Goal: Task Accomplishment & Management: Use online tool/utility

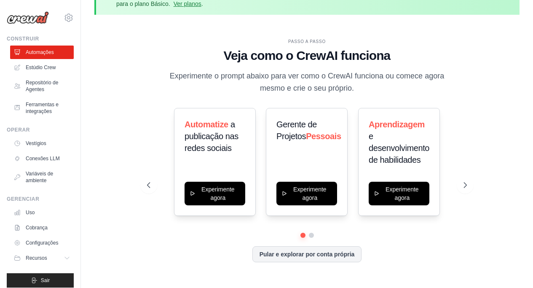
scroll to position [37, 0]
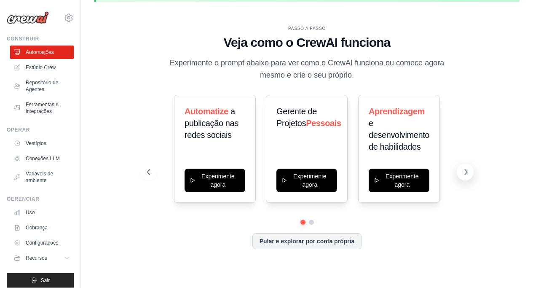
click at [464, 168] on icon at bounding box center [466, 172] width 8 height 8
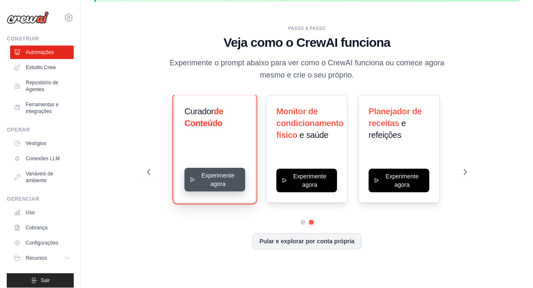
click at [190, 190] on button "Experimente agora" at bounding box center [215, 180] width 61 height 24
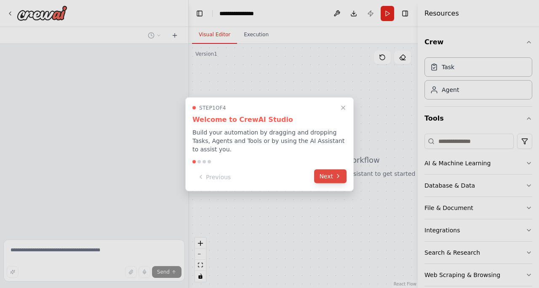
click at [331, 173] on button "Next" at bounding box center [330, 176] width 32 height 14
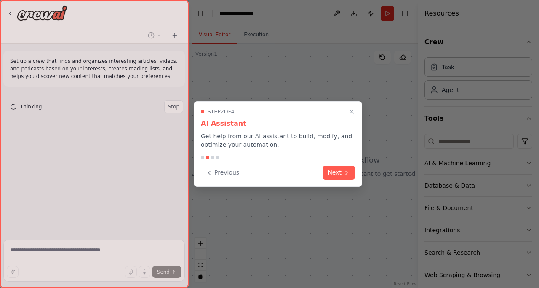
click at [331, 173] on button "Next" at bounding box center [339, 173] width 32 height 14
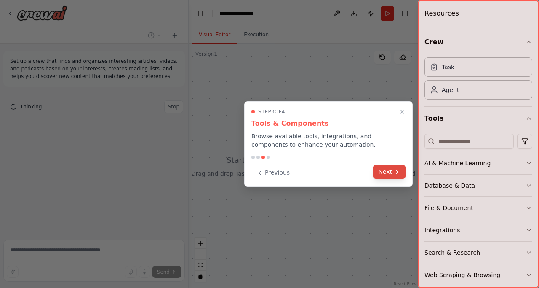
click at [385, 174] on button "Next" at bounding box center [389, 172] width 32 height 14
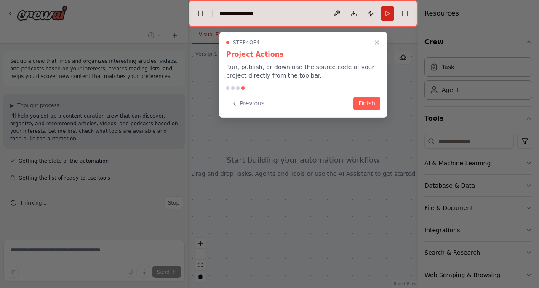
click at [234, 106] on icon at bounding box center [234, 103] width 7 height 7
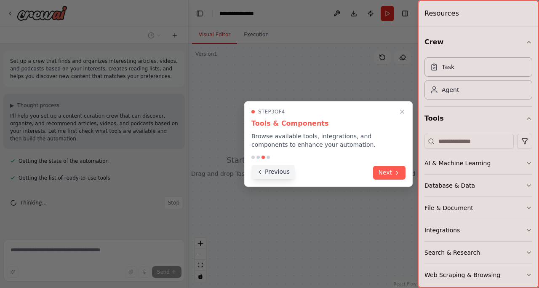
click at [265, 168] on button "Previous" at bounding box center [273, 172] width 43 height 14
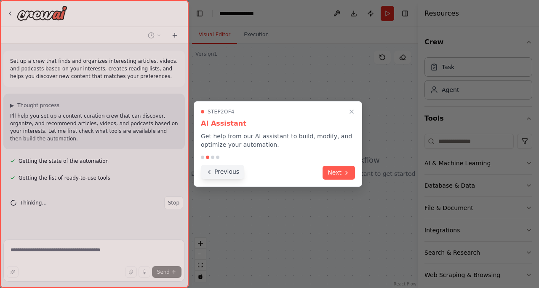
click at [224, 170] on button "Previous" at bounding box center [222, 172] width 43 height 14
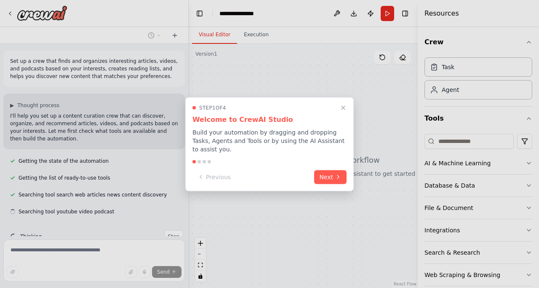
scroll to position [20, 0]
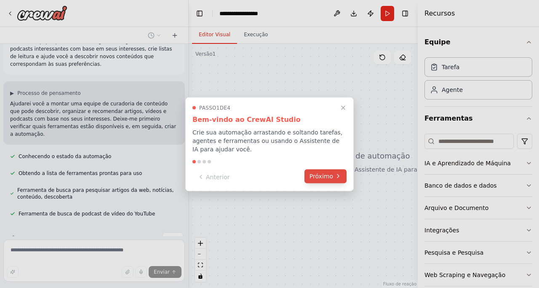
click at [319, 178] on font "Próximo" at bounding box center [322, 175] width 24 height 7
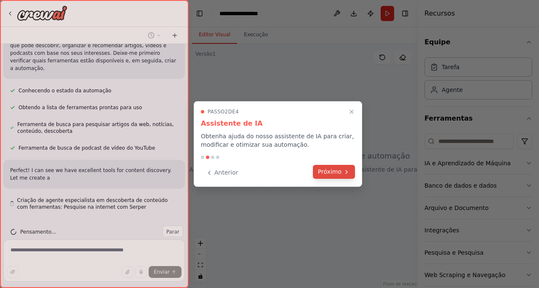
scroll to position [93, 0]
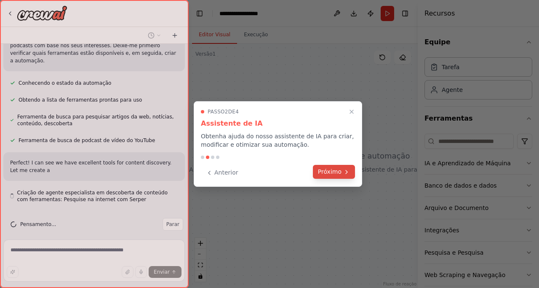
click at [324, 166] on button "Próximo" at bounding box center [334, 172] width 42 height 14
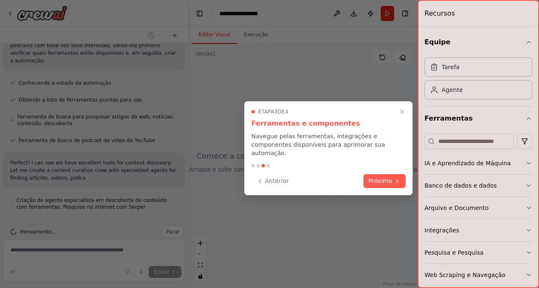
scroll to position [101, 0]
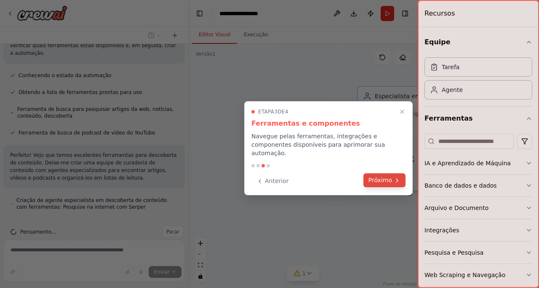
click at [392, 177] on font "Próximo" at bounding box center [381, 180] width 24 height 7
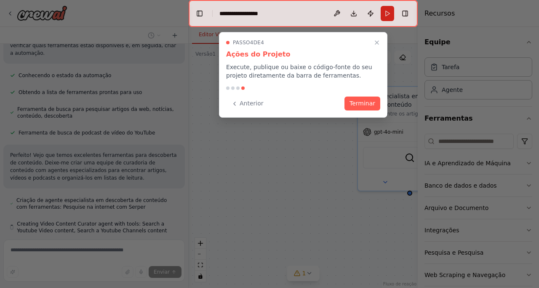
scroll to position [132, 0]
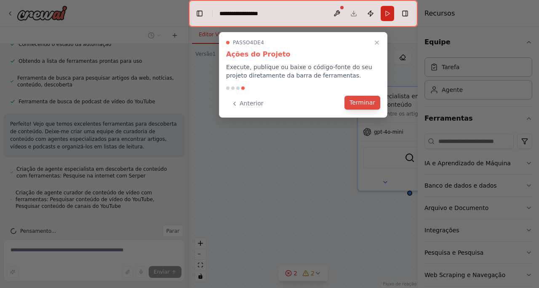
click at [364, 99] on font "Terminar" at bounding box center [363, 102] width 26 height 7
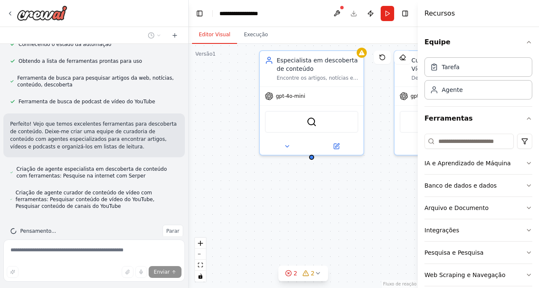
drag, startPoint x: 355, startPoint y: 213, endPoint x: 258, endPoint y: 178, distance: 103.6
click at [258, 178] on div "Especialista em descoberta de conteúdo Encontre os artigos, notícias e conteúdo…" at bounding box center [303, 166] width 229 height 244
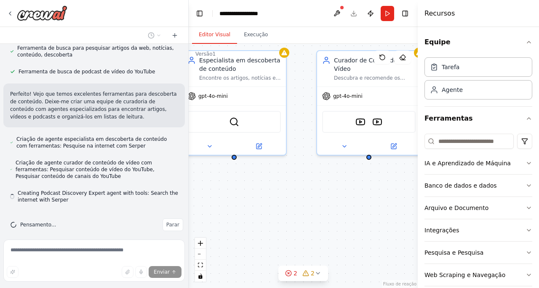
scroll to position [162, 0]
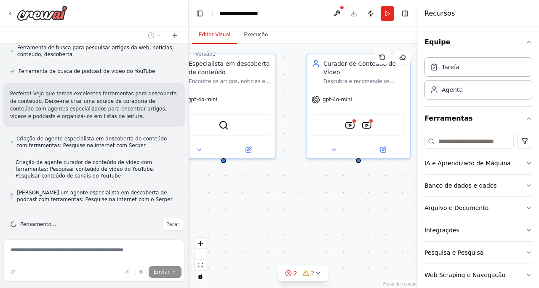
drag, startPoint x: 378, startPoint y: 214, endPoint x: 296, endPoint y: 218, distance: 81.8
click at [296, 218] on div "Especialista em descoberta de conteúdo Encontre os artigos, notícias e conteúdo…" at bounding box center [303, 166] width 229 height 244
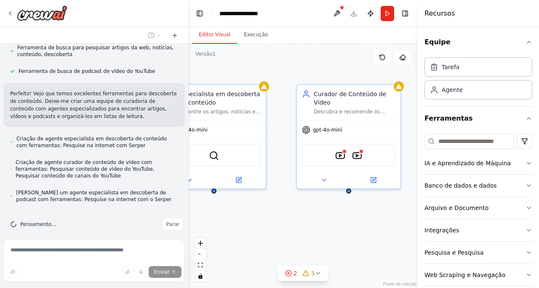
drag, startPoint x: 340, startPoint y: 208, endPoint x: 337, endPoint y: 231, distance: 23.8
click at [337, 231] on div "Especialista em descoberta de conteúdo Encontre os artigos, notícias e conteúdo…" at bounding box center [303, 166] width 229 height 244
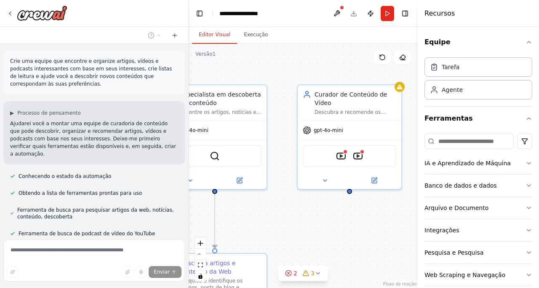
scroll to position [98, 0]
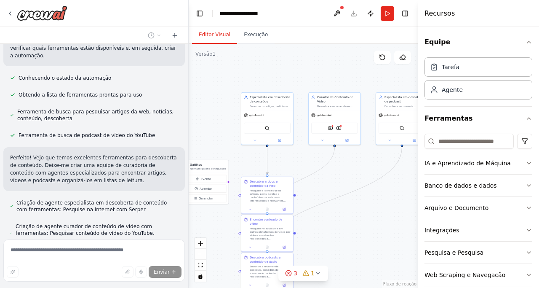
drag, startPoint x: 350, startPoint y: 236, endPoint x: 337, endPoint y: 203, distance: 35.5
click at [361, 204] on div ".deletable-edge-delete-btn { width: 20px; height: 20px; border: 0px solid #ffff…" at bounding box center [303, 166] width 229 height 244
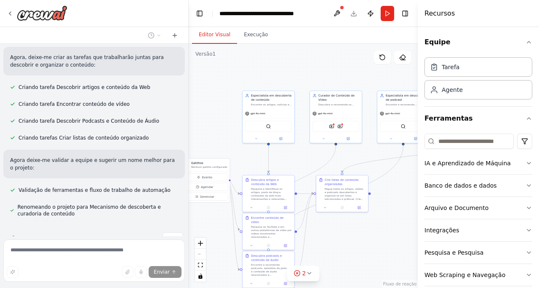
scroll to position [358, 0]
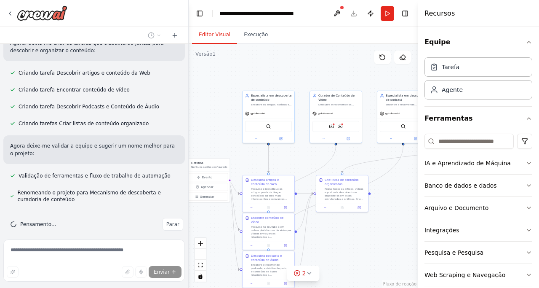
click at [516, 163] on button "IA e Aprendizado de Máquina" at bounding box center [479, 163] width 108 height 22
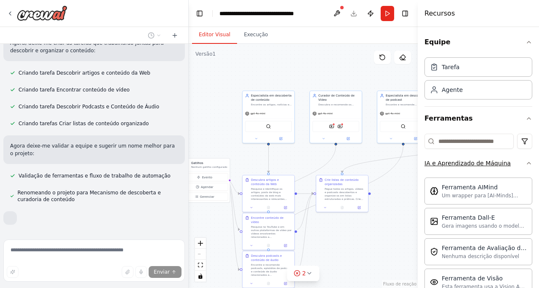
scroll to position [378, 0]
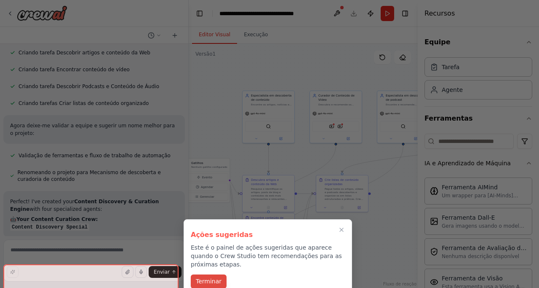
click at [213, 278] on button "Terminar" at bounding box center [209, 281] width 36 height 14
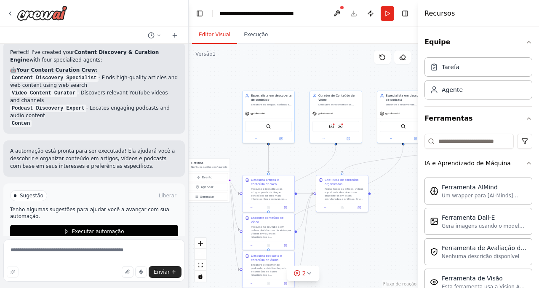
scroll to position [535, 0]
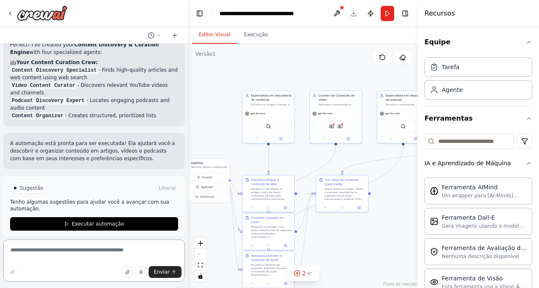
click at [84, 249] on textarea at bounding box center [94, 260] width 182 height 42
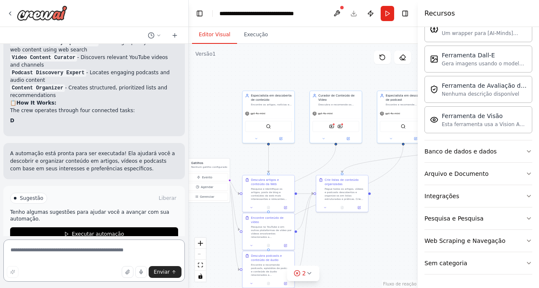
scroll to position [573, 0]
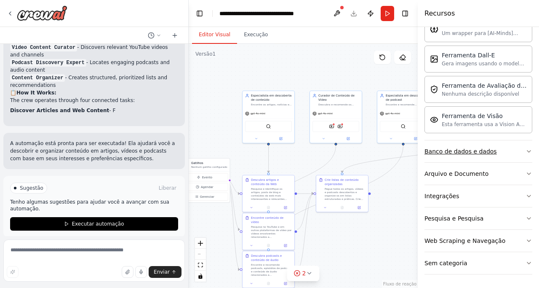
click at [514, 149] on button "Banco de dados e dados" at bounding box center [479, 151] width 108 height 22
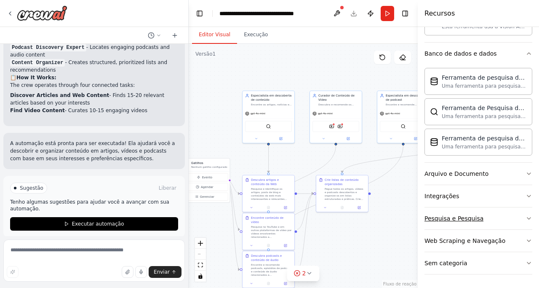
scroll to position [595, 0]
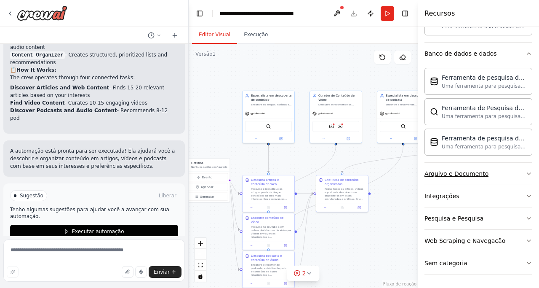
click at [526, 174] on icon "button" at bounding box center [529, 173] width 7 height 7
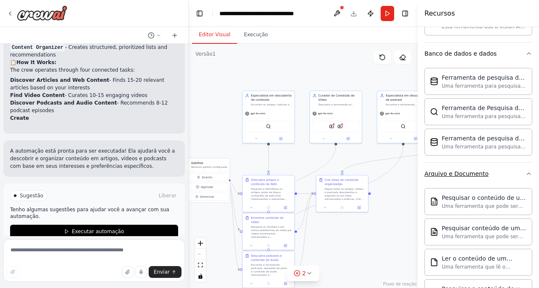
scroll to position [610, 0]
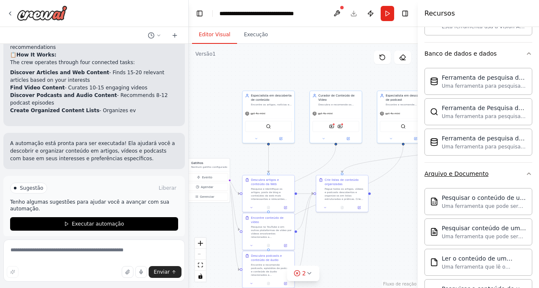
click at [526, 174] on icon "button" at bounding box center [529, 173] width 7 height 7
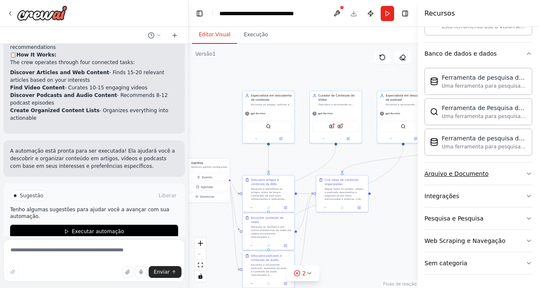
scroll to position [618, 0]
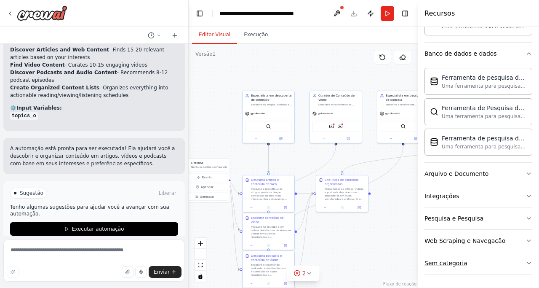
click at [505, 262] on button "Sem categoria" at bounding box center [479, 263] width 108 height 22
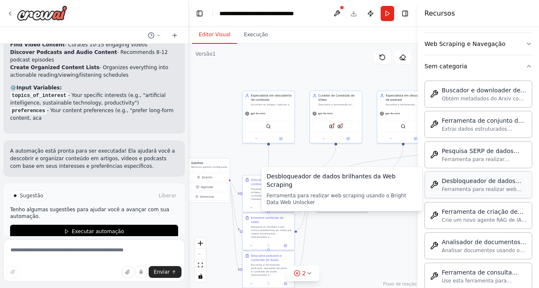
scroll to position [661, 0]
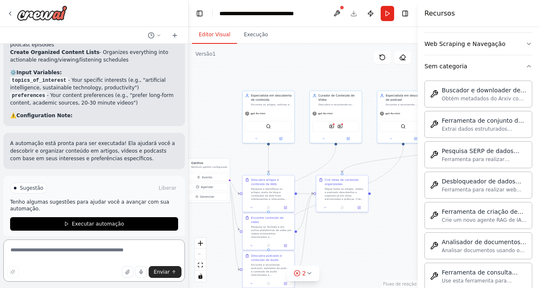
click at [96, 255] on textarea at bounding box center [94, 260] width 182 height 42
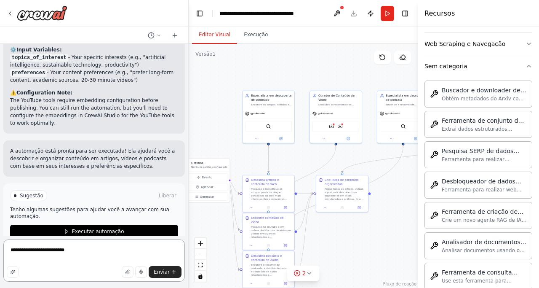
scroll to position [699, 0]
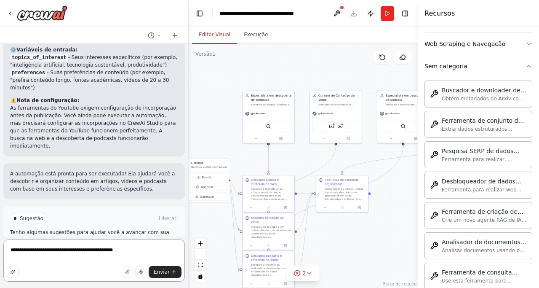
type textarea "**********"
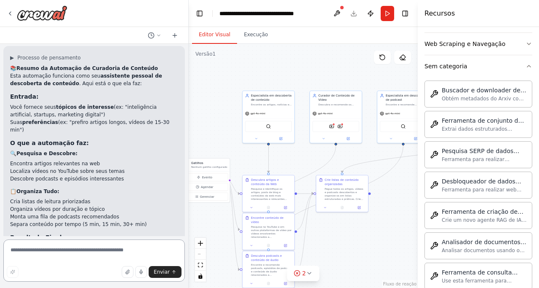
scroll to position [952, 0]
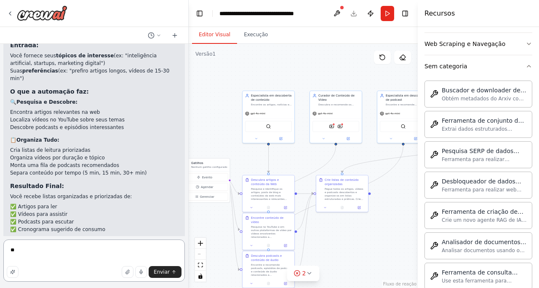
paste textarea "**********"
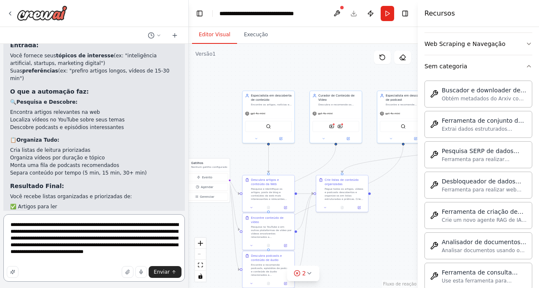
type textarea "**********"
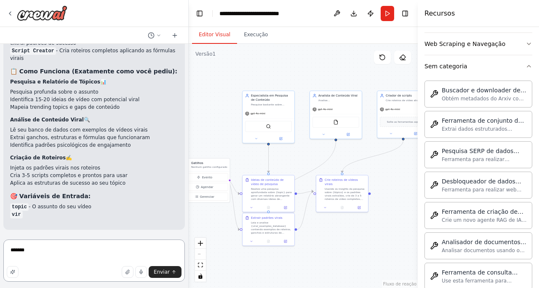
scroll to position [1925, 0]
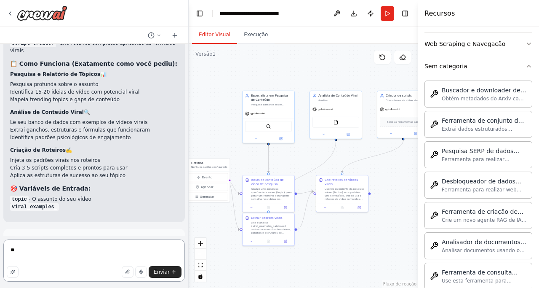
type textarea "*"
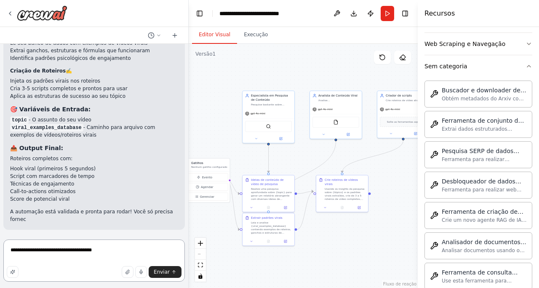
scroll to position [2012, 0]
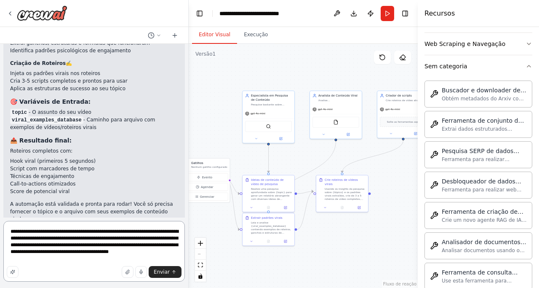
type textarea "**********"
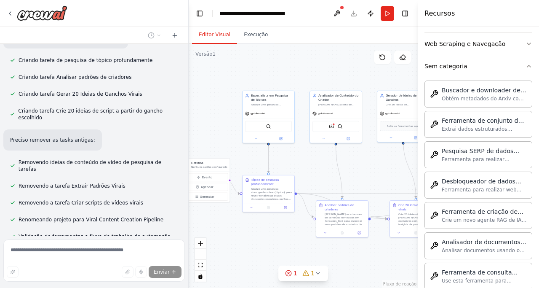
scroll to position [2530, 0]
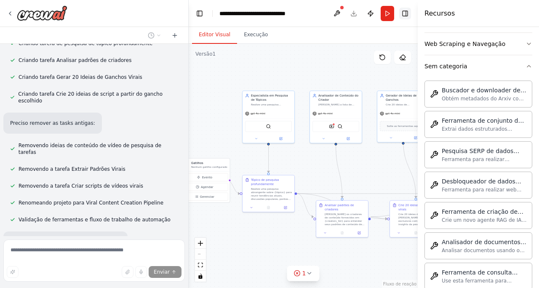
click at [411, 11] on button "Alternar barra lateral direita" at bounding box center [405, 14] width 12 height 12
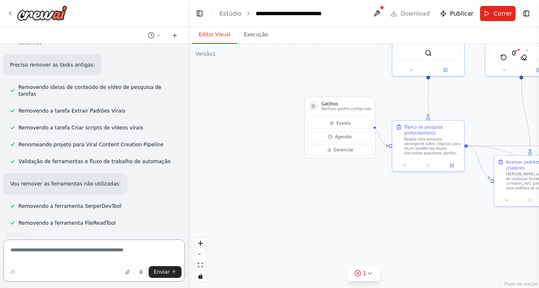
scroll to position [2593, 0]
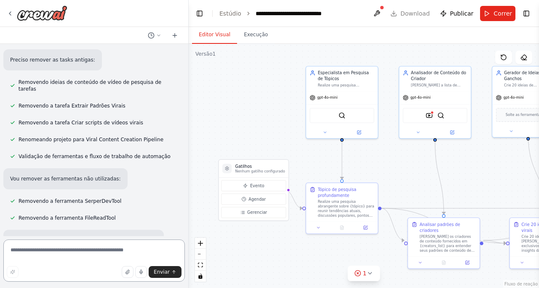
drag, startPoint x: 248, startPoint y: 162, endPoint x: 312, endPoint y: 164, distance: 64.1
click at [312, 164] on div ".deletable-edge-delete-btn { width: 20px; height: 20px; border: 0px solid #ffff…" at bounding box center [364, 166] width 351 height 244
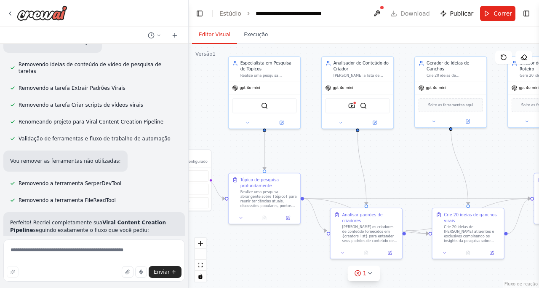
scroll to position [2627, 0]
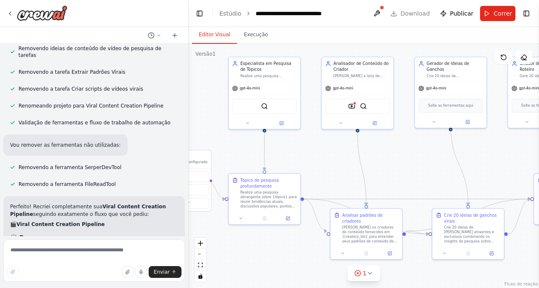
drag, startPoint x: 402, startPoint y: 181, endPoint x: 324, endPoint y: 173, distance: 78.4
click at [325, 172] on div ".deletable-edge-delete-btn { width: 20px; height: 20px; border: 0px solid #ffff…" at bounding box center [364, 166] width 351 height 244
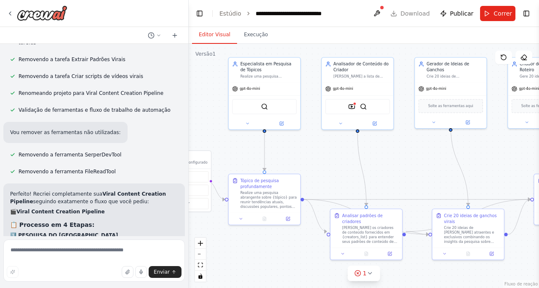
scroll to position [2650, 0]
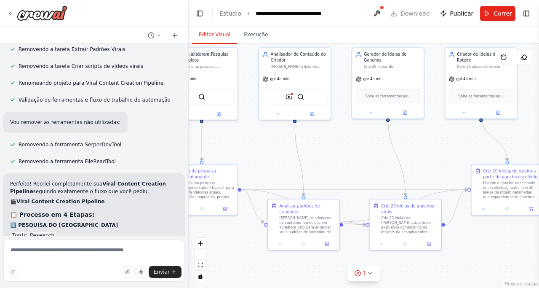
drag, startPoint x: 407, startPoint y: 177, endPoint x: 355, endPoint y: 172, distance: 51.6
click at [355, 172] on div ".deletable-edge-delete-btn { width: 20px; height: 20px; border: 0px solid #ffff…" at bounding box center [364, 166] width 351 height 244
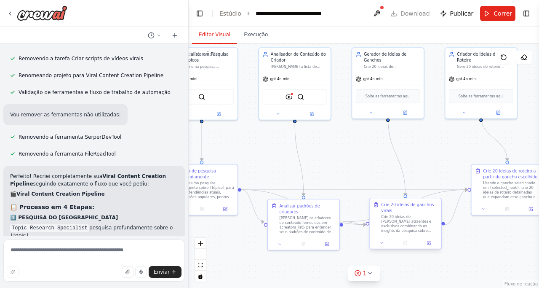
scroll to position [2665, 0]
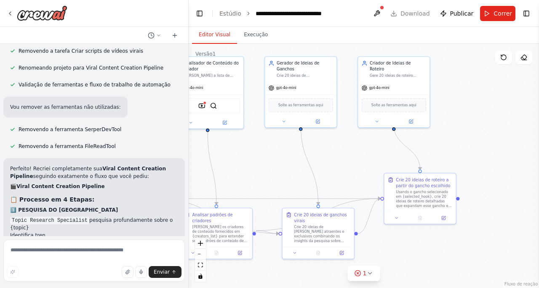
drag, startPoint x: 441, startPoint y: 144, endPoint x: 365, endPoint y: 154, distance: 76.1
click at [365, 154] on div ".deletable-edge-delete-btn { width: 20px; height: 20px; border: 0px solid #ffff…" at bounding box center [364, 166] width 351 height 244
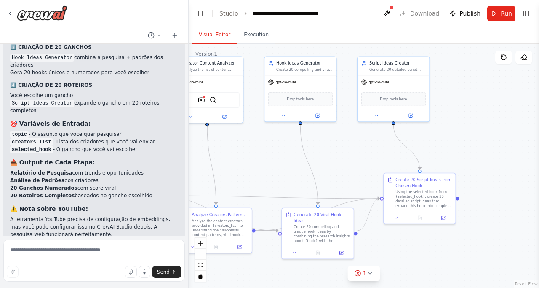
scroll to position [2836, 0]
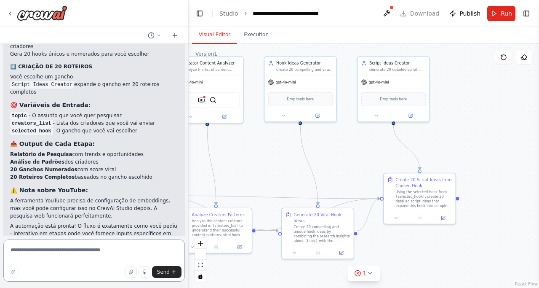
click at [76, 244] on textarea at bounding box center [94, 260] width 182 height 42
type textarea "**********"
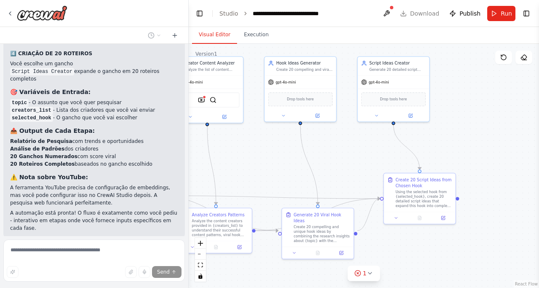
scroll to position [2849, 0]
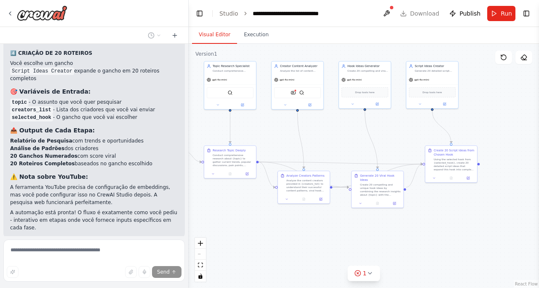
drag, startPoint x: 322, startPoint y: 145, endPoint x: 335, endPoint y: 139, distance: 14.9
click at [335, 139] on div ".deletable-edge-delete-btn { width: 20px; height: 20px; border: 0px solid #ffff…" at bounding box center [364, 166] width 351 height 244
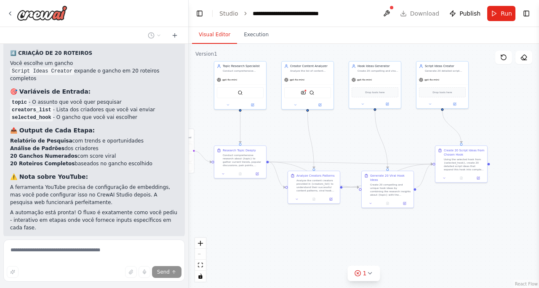
click at [334, 133] on div ".deletable-edge-delete-btn { width: 20px; height: 20px; border: 0px solid #ffff…" at bounding box center [364, 166] width 351 height 244
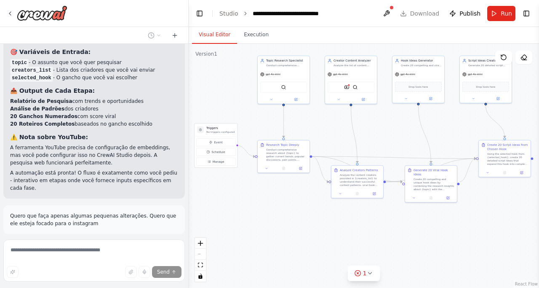
drag, startPoint x: 317, startPoint y: 129, endPoint x: 339, endPoint y: 124, distance: 22.6
click at [339, 124] on div ".deletable-edge-delete-btn { width: 20px; height: 20px; border: 0px solid #ffff…" at bounding box center [364, 166] width 351 height 244
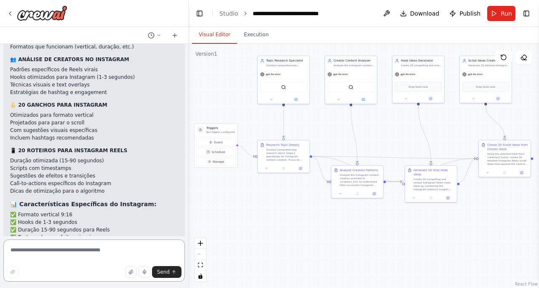
scroll to position [3588, 0]
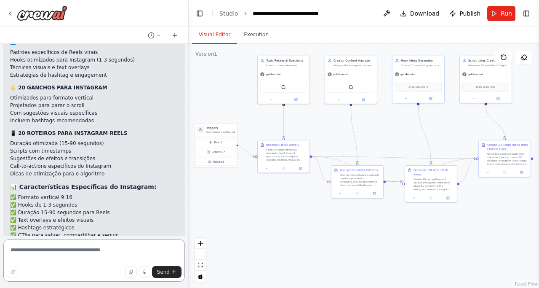
drag, startPoint x: 68, startPoint y: 251, endPoint x: 60, endPoint y: 262, distance: 13.0
click at [61, 260] on textarea at bounding box center [94, 260] width 182 height 42
type textarea "*"
type textarea "**********"
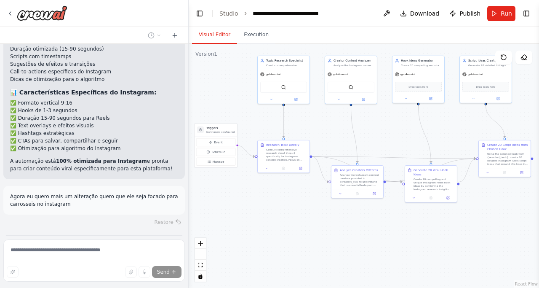
scroll to position [3699, 0]
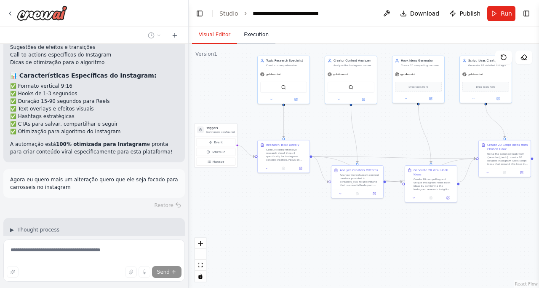
click at [254, 43] on div "Visual Editor Execution Version 1 Show Tools Hide Agents .deletable-edge-delete…" at bounding box center [364, 157] width 351 height 261
click at [254, 35] on button "Execution" at bounding box center [256, 35] width 38 height 18
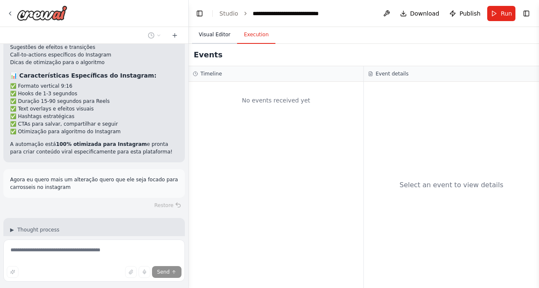
scroll to position [3716, 0]
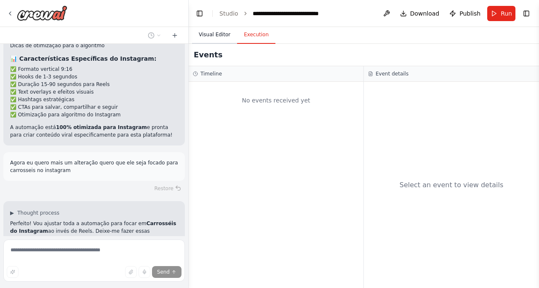
click at [200, 39] on button "Visual Editor" at bounding box center [214, 35] width 45 height 18
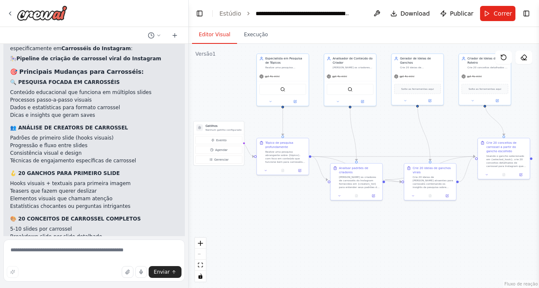
scroll to position [4385, 0]
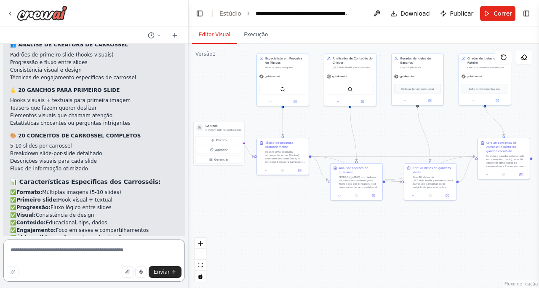
click at [107, 250] on textarea at bounding box center [94, 260] width 182 height 42
type textarea "**********"
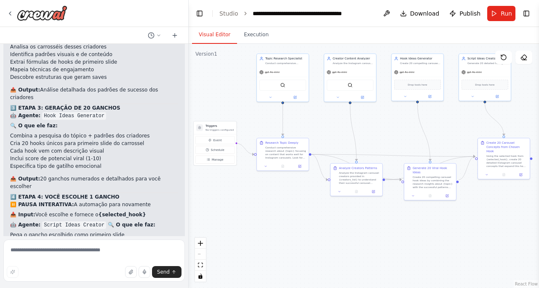
scroll to position [4807, 0]
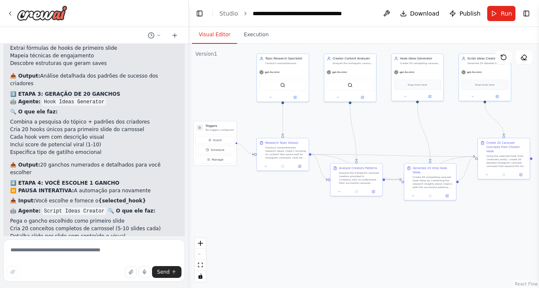
drag, startPoint x: 115, startPoint y: 161, endPoint x: 65, endPoint y: 157, distance: 50.7
drag, startPoint x: 45, startPoint y: 157, endPoint x: 14, endPoint y: 158, distance: 30.8
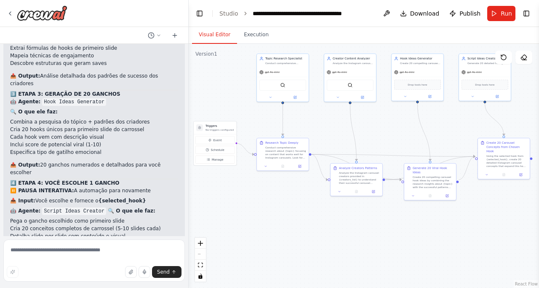
drag, startPoint x: 42, startPoint y: 160, endPoint x: 21, endPoint y: 159, distance: 21.1
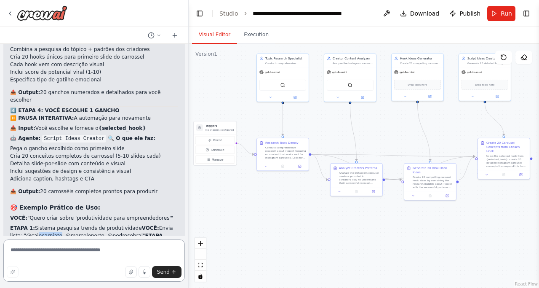
click at [87, 254] on textarea at bounding box center [94, 260] width 182 height 42
type textarea "**********"
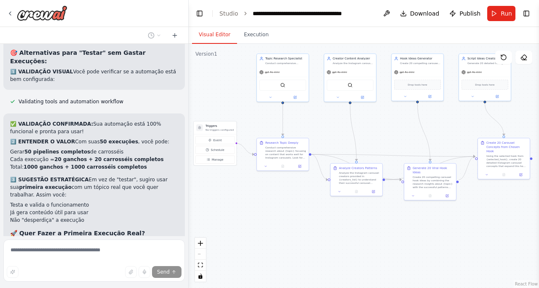
scroll to position [5428, 0]
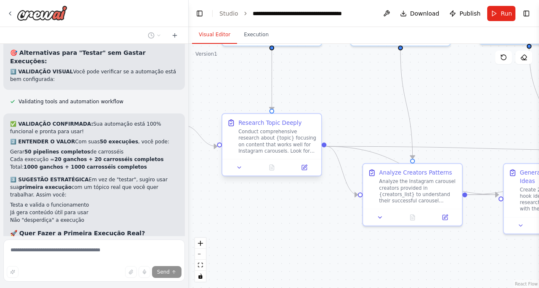
drag, startPoint x: 230, startPoint y: 119, endPoint x: 230, endPoint y: 115, distance: 4.3
click at [230, 118] on div "Research Topic Deeply Conduct comprehensive research about {topic} focusing on …" at bounding box center [271, 136] width 99 height 45
click at [230, 115] on div "Research Topic Deeply Conduct comprehensive research about {topic} focusing on …" at bounding box center [271, 136] width 99 height 45
click at [218, 77] on div ".deletable-edge-delete-btn { width: 20px; height: 20px; border: 0px solid #ffff…" at bounding box center [364, 166] width 351 height 244
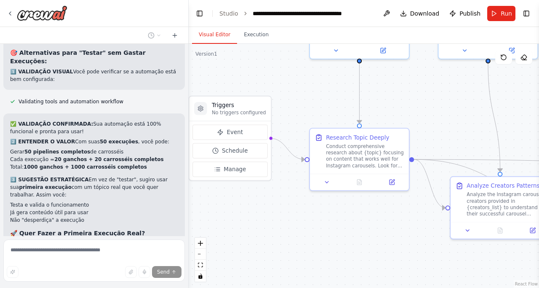
drag, startPoint x: 277, startPoint y: 208, endPoint x: 364, endPoint y: 221, distance: 87.8
click at [364, 221] on div ".deletable-edge-delete-btn { width: 20px; height: 20px; border: 0px solid #ffff…" at bounding box center [364, 166] width 351 height 244
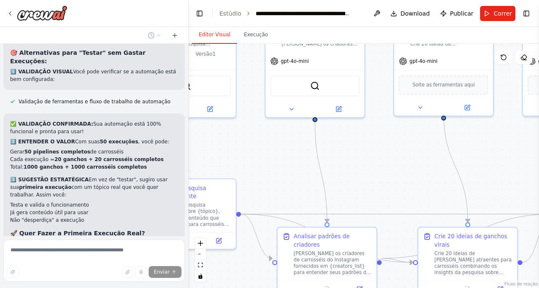
drag, startPoint x: 437, startPoint y: 119, endPoint x: 264, endPoint y: 170, distance: 180.4
click at [264, 170] on div ".deletable-edge-delete-btn { width: 20px; height: 20px; border: 0px solid #ffff…" at bounding box center [364, 166] width 351 height 244
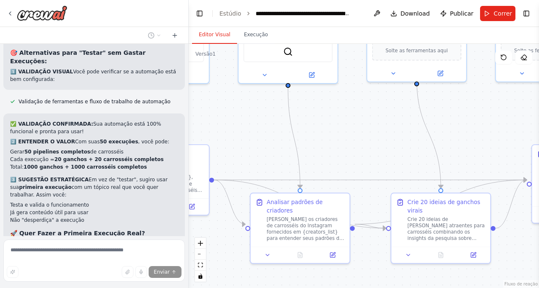
drag, startPoint x: 438, startPoint y: 167, endPoint x: 418, endPoint y: 133, distance: 39.5
click at [416, 133] on div ".deletable-edge-delete-btn { width: 20px; height: 20px; border: 0px solid #ffff…" at bounding box center [364, 166] width 351 height 244
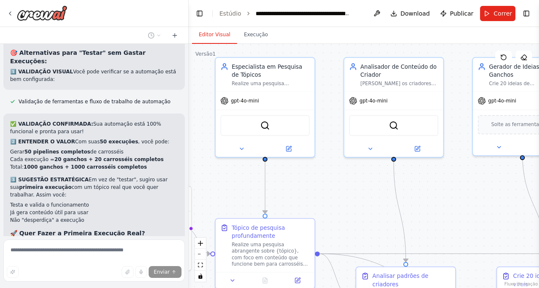
drag, startPoint x: 398, startPoint y: 146, endPoint x: 465, endPoint y: 203, distance: 88.1
click at [465, 203] on div ".deletable-edge-delete-btn { width: 20px; height: 20px; border: 0px solid #ffff…" at bounding box center [364, 166] width 351 height 244
click at [251, 103] on div "gpt-4o-mini" at bounding box center [239, 99] width 38 height 8
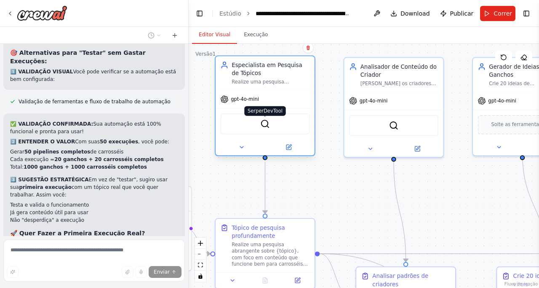
click at [266, 126] on img at bounding box center [265, 124] width 10 height 10
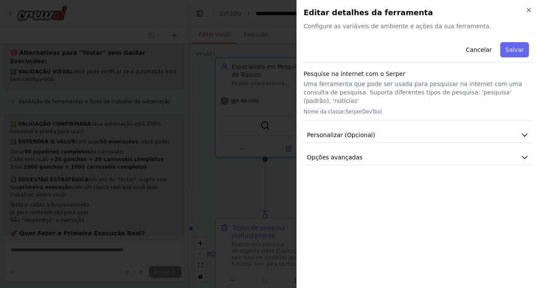
click at [372, 118] on div "Cancelar Salvar Pesquise na internet com o Serper Uma ferramenta que pode ser u…" at bounding box center [418, 102] width 229 height 126
click at [376, 127] on button "Personalizar (Opcional)" at bounding box center [418, 135] width 229 height 16
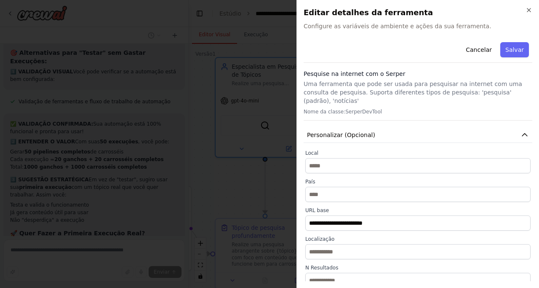
scroll to position [78, 0]
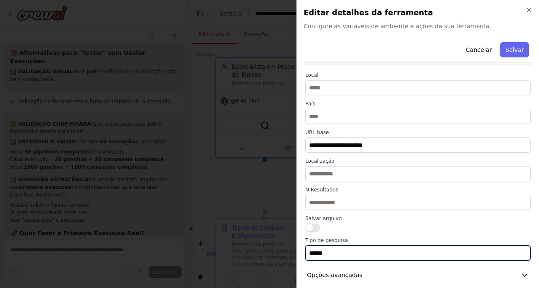
click at [404, 245] on input "******" at bounding box center [417, 252] width 225 height 15
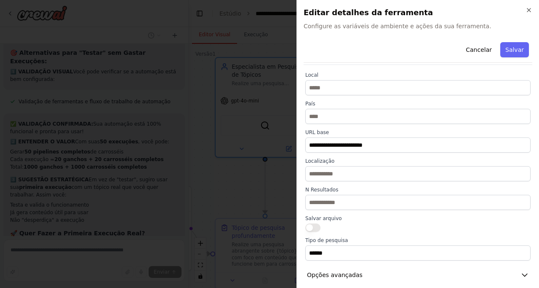
click at [411, 223] on div at bounding box center [417, 227] width 225 height 8
click at [426, 267] on button "Opções avançadas" at bounding box center [418, 275] width 229 height 16
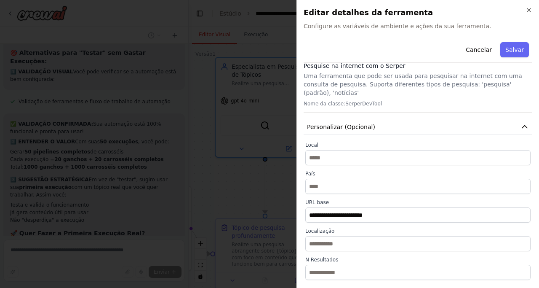
scroll to position [0, 0]
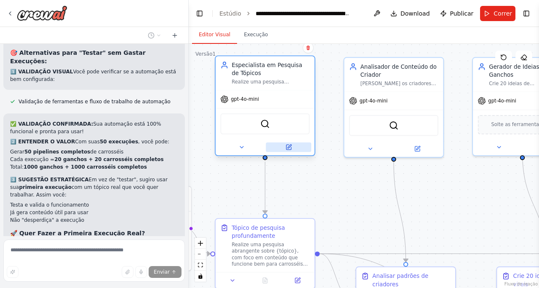
click at [290, 149] on icon at bounding box center [288, 147] width 5 height 5
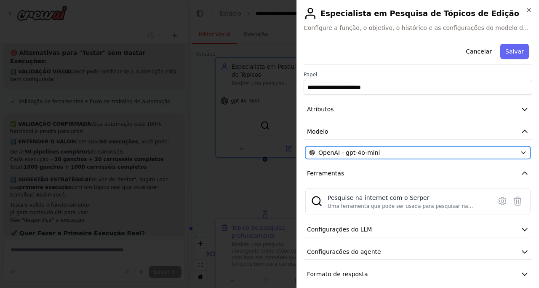
click at [391, 153] on div "OpenAI - gpt-4o-mini" at bounding box center [413, 152] width 208 height 8
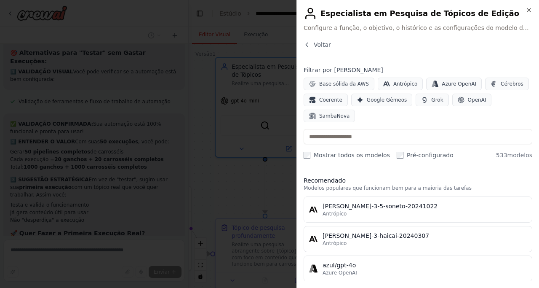
click at [468, 99] on font "OpenAI" at bounding box center [477, 100] width 19 height 6
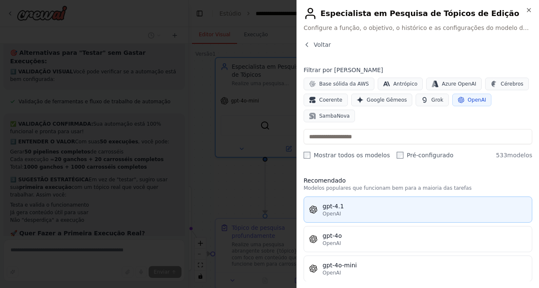
click at [416, 210] on div "gpt-4.1" at bounding box center [425, 206] width 204 height 8
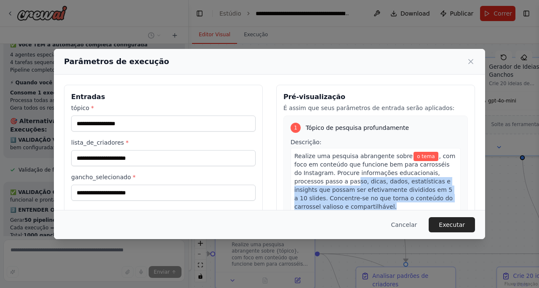
drag, startPoint x: 305, startPoint y: 182, endPoint x: 321, endPoint y: 178, distance: 16.8
click at [321, 178] on span ", com foco em conteúdo que funcione bem para carrosséis do Instagram. Procure i…" at bounding box center [374, 181] width 161 height 57
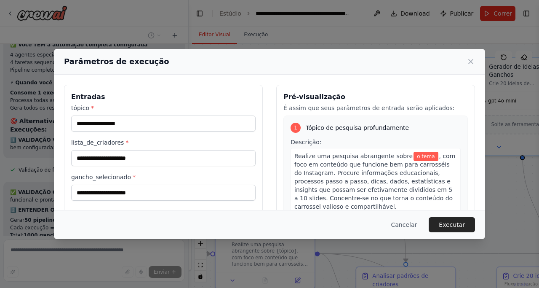
click at [355, 95] on h3 "Pré-visualização" at bounding box center [376, 97] width 185 height 10
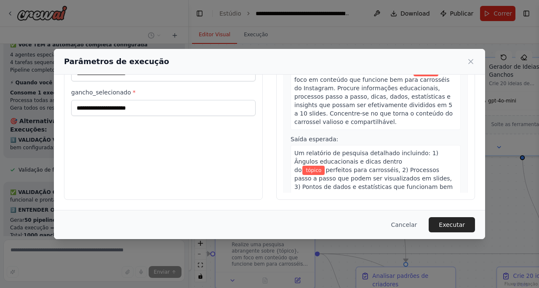
scroll to position [0, 0]
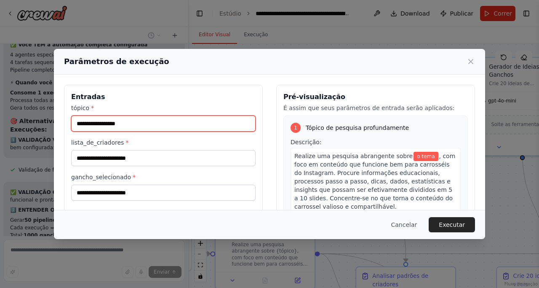
click at [164, 128] on input "tópico *" at bounding box center [163, 123] width 185 height 16
type input "********"
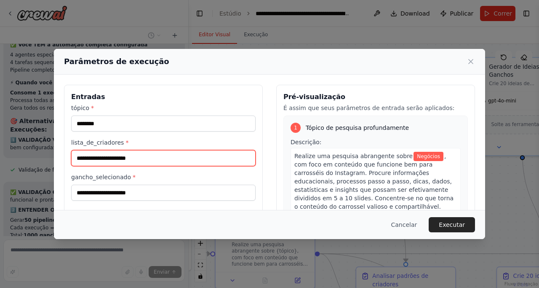
click at [169, 159] on input "lista_de_criadores *" at bounding box center [163, 158] width 185 height 16
click at [177, 158] on input "lista_de_criadores *" at bounding box center [163, 158] width 185 height 16
paste input "**********"
click at [76, 155] on input "**********" at bounding box center [163, 158] width 185 height 16
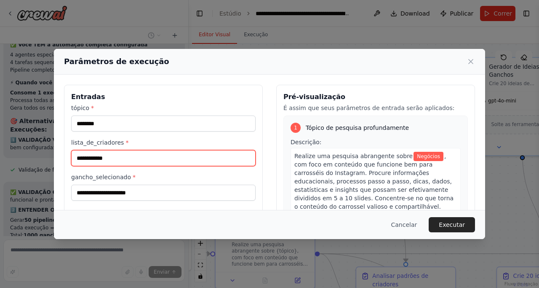
click at [128, 160] on input "**********" at bounding box center [163, 158] width 185 height 16
paste input "**********"
type input "**********"
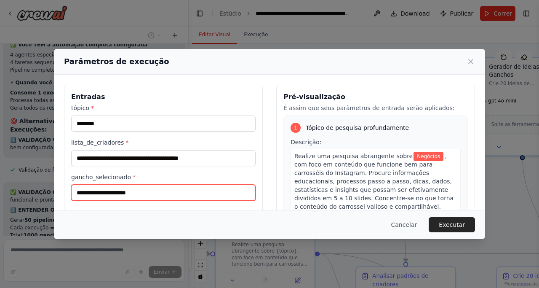
click at [174, 194] on input "gancho_selecionado *" at bounding box center [163, 193] width 185 height 16
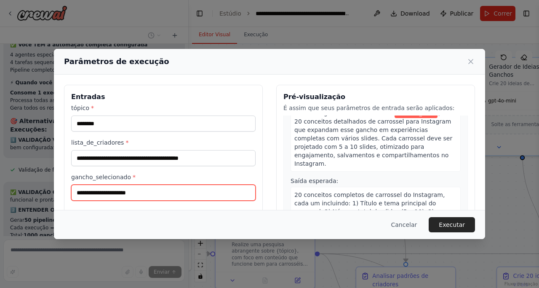
click at [115, 197] on input "gancho_selecionado *" at bounding box center [163, 193] width 185 height 16
click at [124, 179] on font "gancho_selecionado" at bounding box center [101, 177] width 60 height 7
click at [124, 185] on input "gancho_selecionado *" at bounding box center [163, 193] width 185 height 16
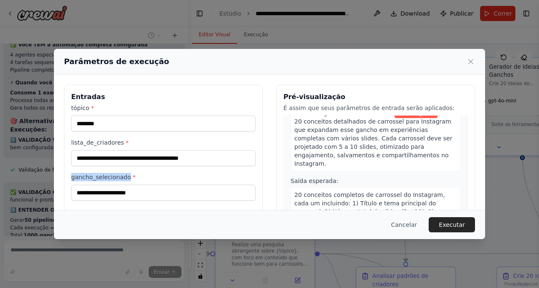
drag, startPoint x: 124, startPoint y: 177, endPoint x: 70, endPoint y: 179, distance: 54.4
click at [70, 179] on div "**********" at bounding box center [163, 185] width 199 height 200
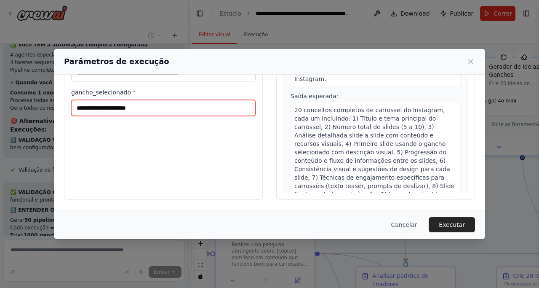
click at [124, 110] on input "gancho_selecionado *" at bounding box center [163, 108] width 185 height 16
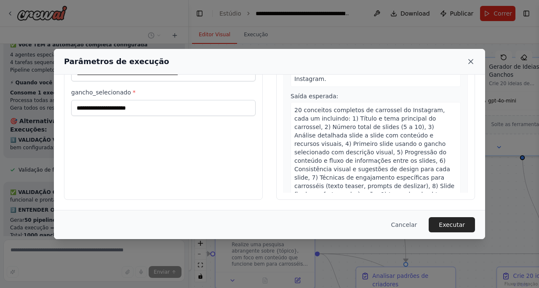
click at [474, 60] on icon at bounding box center [471, 61] width 8 height 8
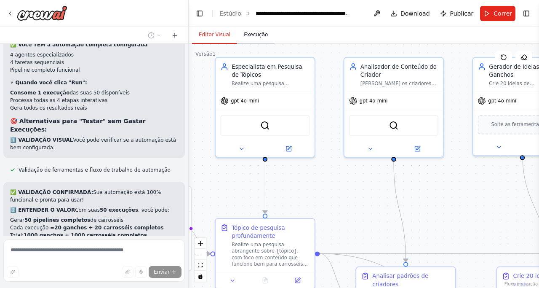
click at [257, 35] on font "Execução" at bounding box center [256, 35] width 24 height 6
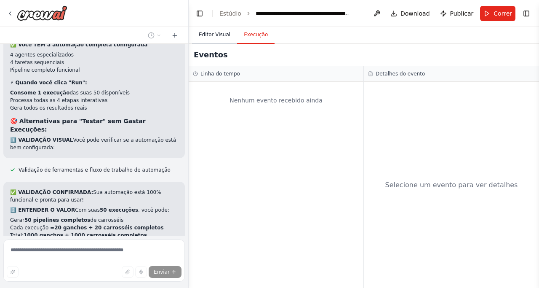
click at [214, 35] on font "Editor Visual" at bounding box center [215, 35] width 32 height 6
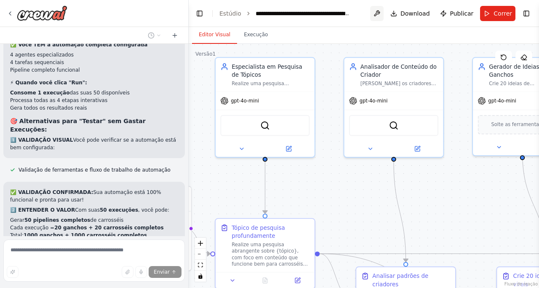
click at [383, 15] on button at bounding box center [376, 13] width 13 height 15
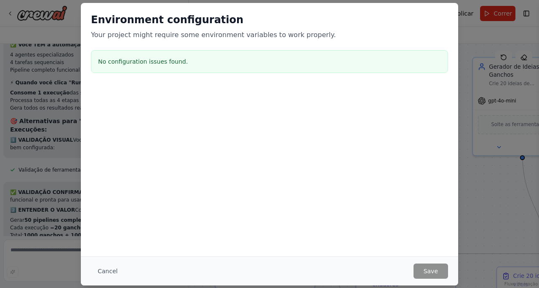
click at [200, 18] on h2 "Environment configuration" at bounding box center [269, 19] width 357 height 13
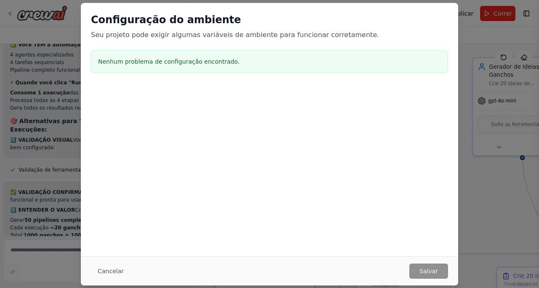
click at [483, 193] on div "Configuração do ambiente Seu projeto pode exigir algumas variáveis ​​de ambient…" at bounding box center [269, 144] width 539 height 288
click at [106, 268] on font "Cancelar" at bounding box center [111, 271] width 26 height 7
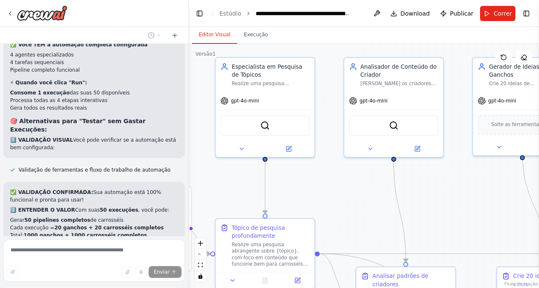
click at [201, 18] on button "Alternar barra lateral esquerda" at bounding box center [200, 14] width 12 height 12
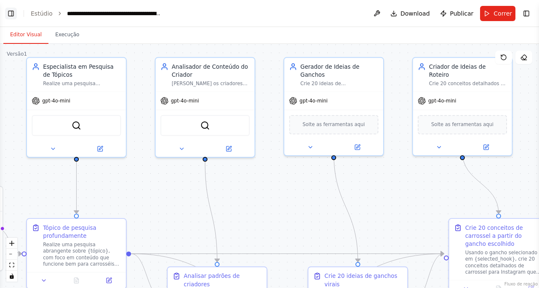
click at [12, 16] on button "Alternar barra lateral esquerda" at bounding box center [11, 14] width 12 height 12
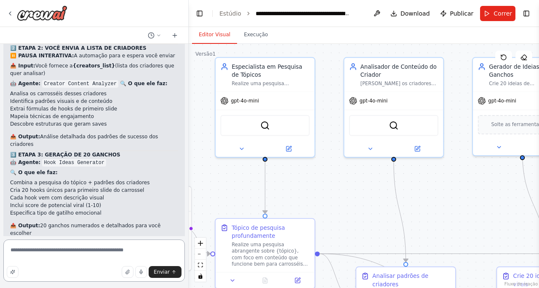
scroll to position [4957, 0]
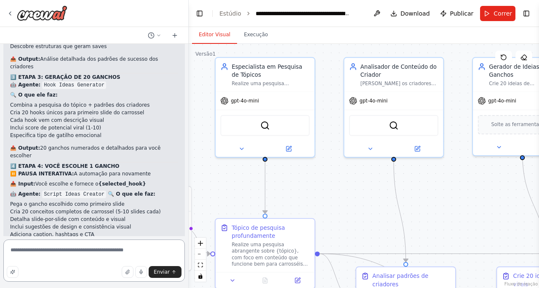
click at [81, 249] on textarea "**********" at bounding box center [94, 260] width 182 height 42
type textarea "**********"
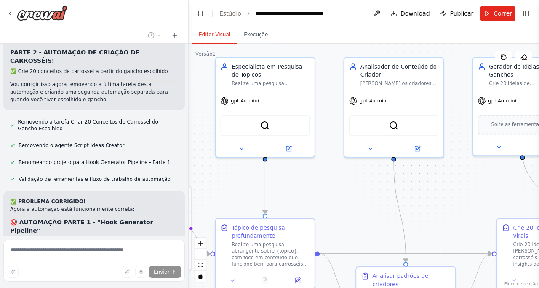
scroll to position [5619, 0]
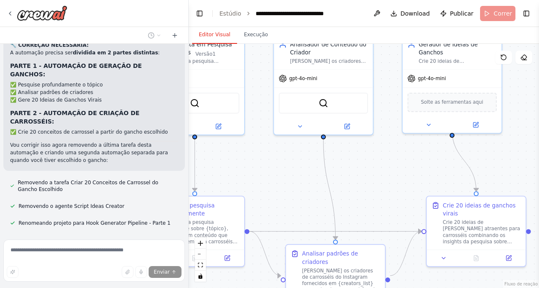
drag, startPoint x: 306, startPoint y: 172, endPoint x: 285, endPoint y: 168, distance: 21.5
click at [285, 168] on div ".deletable-edge-delete-btn { width: 20px; height: 20px; border: 0px solid #ffff…" at bounding box center [364, 166] width 351 height 244
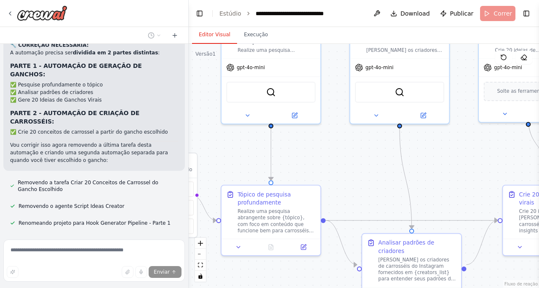
drag, startPoint x: 384, startPoint y: 176, endPoint x: 399, endPoint y: 160, distance: 22.1
click at [434, 155] on div ".deletable-edge-delete-btn { width: 20px; height: 20px; border: 0px solid #ffff…" at bounding box center [364, 166] width 351 height 244
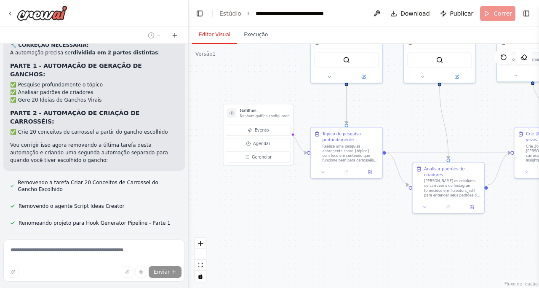
drag, startPoint x: 375, startPoint y: 120, endPoint x: 394, endPoint y: 107, distance: 23.9
click at [394, 107] on div ".deletable-edge-delete-btn { width: 20px; height: 20px; border: 0px solid #ffff…" at bounding box center [364, 166] width 351 height 244
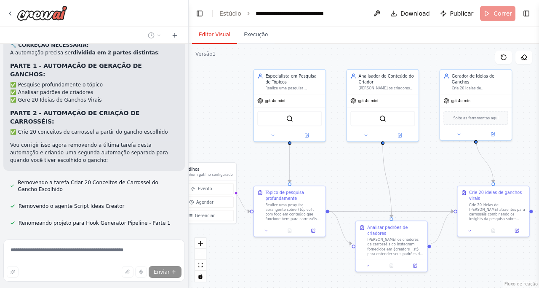
drag, startPoint x: 428, startPoint y: 119, endPoint x: 371, endPoint y: 178, distance: 81.6
click at [371, 178] on div ".deletable-edge-delete-btn { width: 20px; height: 20px; border: 0px solid #ffff…" at bounding box center [364, 166] width 351 height 244
click at [281, 209] on font "Realize uma pesquisa abrangente sobre {tópico}, com foco em conteúdo que funcio…" at bounding box center [293, 231] width 56 height 60
click at [315, 233] on div at bounding box center [290, 229] width 72 height 12
click at [313, 229] on icon at bounding box center [314, 229] width 3 height 3
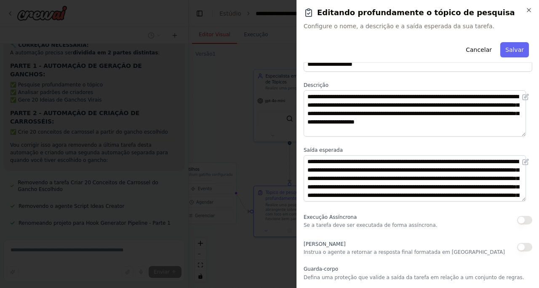
scroll to position [0, 0]
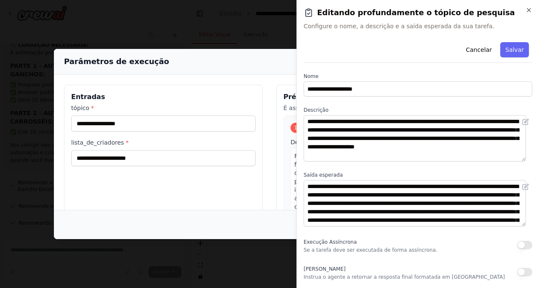
click at [232, 18] on div "Parâmetros de execução Entradas tópico * lista_de_criadores * Pré-visualização …" at bounding box center [269, 144] width 539 height 288
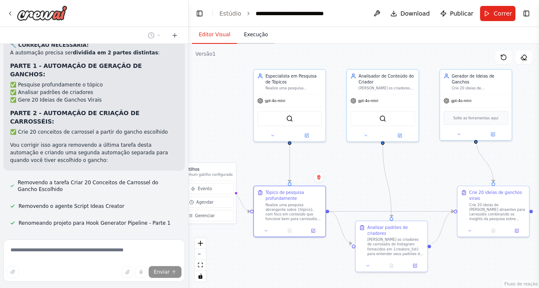
click at [259, 33] on font "Execução" at bounding box center [256, 35] width 24 height 6
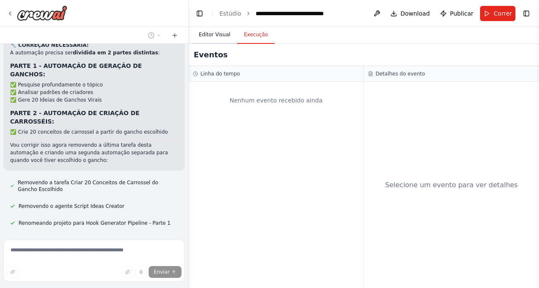
click at [211, 36] on font "Editor Visual" at bounding box center [215, 35] width 32 height 6
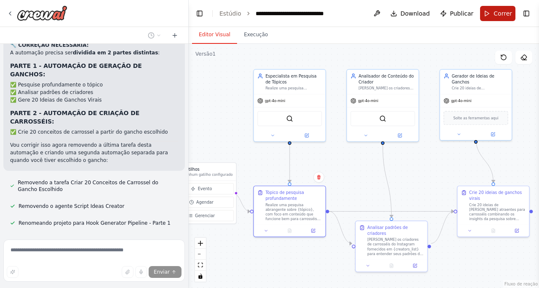
click at [489, 17] on button "Correr" at bounding box center [497, 13] width 35 height 15
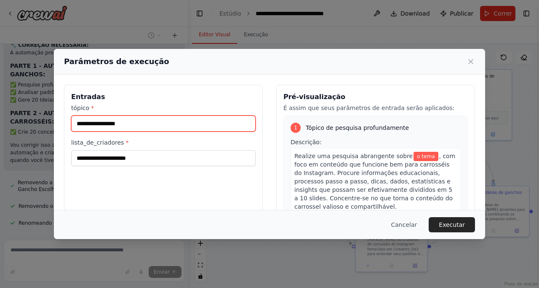
click at [94, 122] on input "tópico *" at bounding box center [163, 123] width 185 height 16
type input "********"
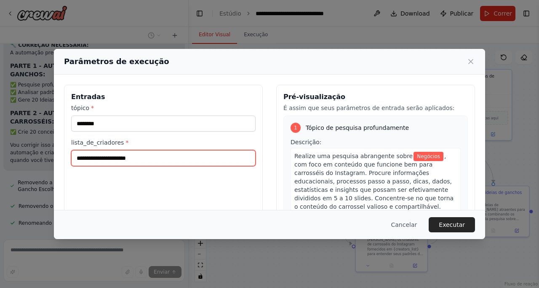
click at [105, 162] on input "lista_de_criadores *" at bounding box center [163, 158] width 185 height 16
type input "**********"
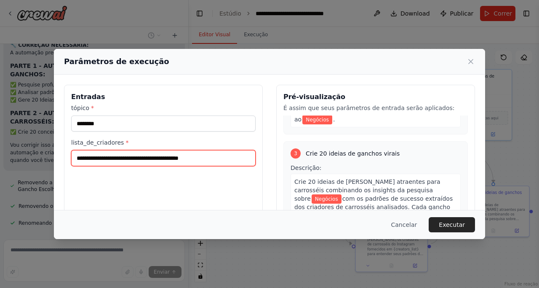
scroll to position [492, 0]
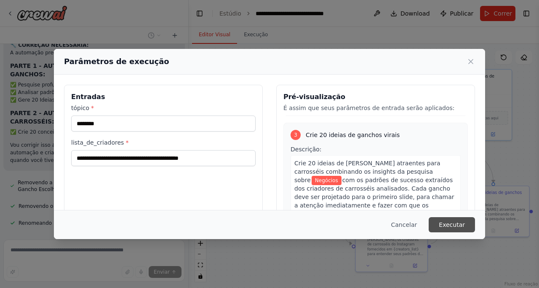
click at [457, 225] on font "Executar" at bounding box center [452, 224] width 26 height 7
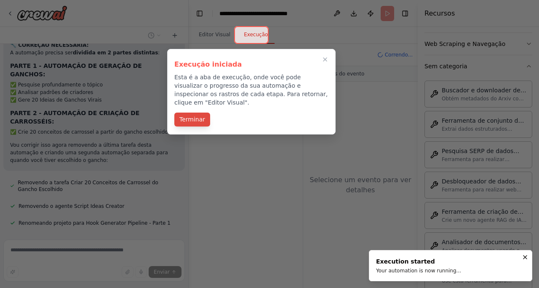
click at [190, 116] on font "Terminar" at bounding box center [192, 119] width 26 height 7
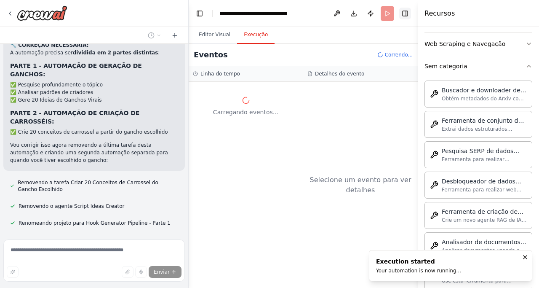
click at [407, 14] on button "Alternar barra lateral direita" at bounding box center [405, 14] width 12 height 12
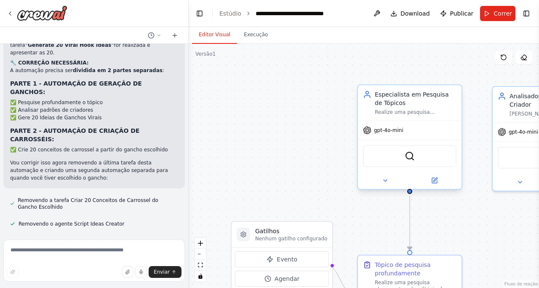
scroll to position [5549, 0]
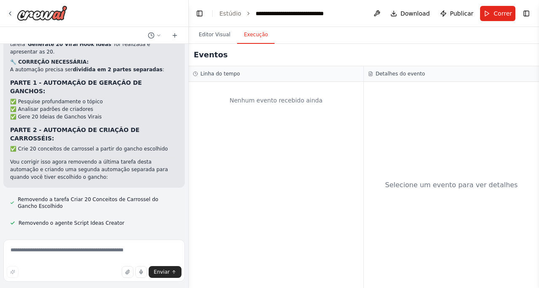
click at [251, 37] on font "Execução" at bounding box center [256, 35] width 24 height 6
click at [209, 37] on font "Editor Visual" at bounding box center [215, 35] width 32 height 6
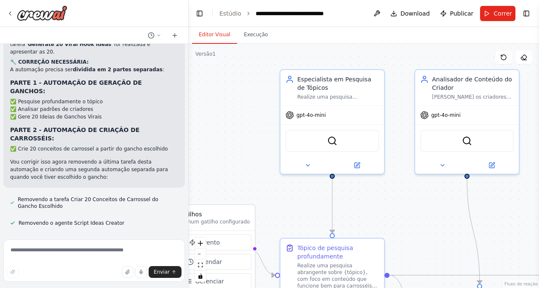
drag, startPoint x: 324, startPoint y: 73, endPoint x: 267, endPoint y: 26, distance: 74.5
click at [251, 56] on div ".deletable-edge-delete-btn { width: 20px; height: 20px; border: 0px solid #ffff…" at bounding box center [364, 166] width 351 height 244
click at [276, 13] on div "**********" at bounding box center [299, 13] width 86 height 8
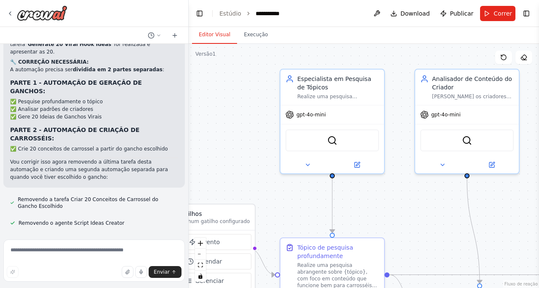
drag, startPoint x: 260, startPoint y: 142, endPoint x: 252, endPoint y: 141, distance: 8.1
click at [258, 144] on div ".deletable-edge-delete-btn { width: 20px; height: 20px; border: 0px solid #ffff…" at bounding box center [364, 166] width 351 height 244
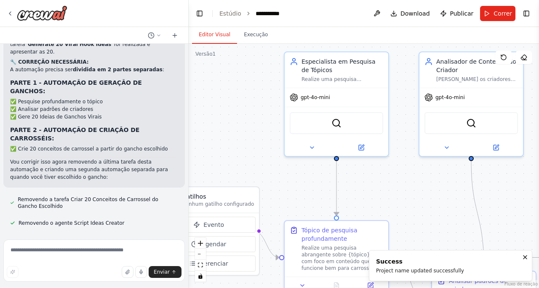
drag, startPoint x: 261, startPoint y: 112, endPoint x: 265, endPoint y: 75, distance: 37.7
click at [265, 75] on div ".deletable-edge-delete-btn { width: 20px; height: 20px; border: 0px solid #ffff…" at bounding box center [364, 166] width 351 height 244
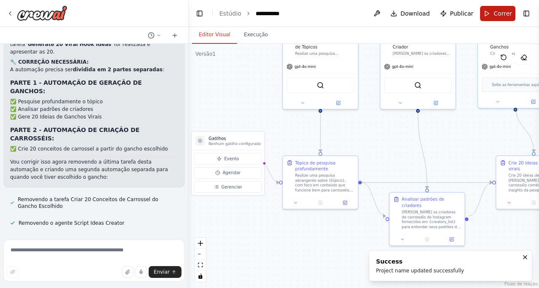
click at [490, 19] on button "Correr" at bounding box center [497, 13] width 35 height 15
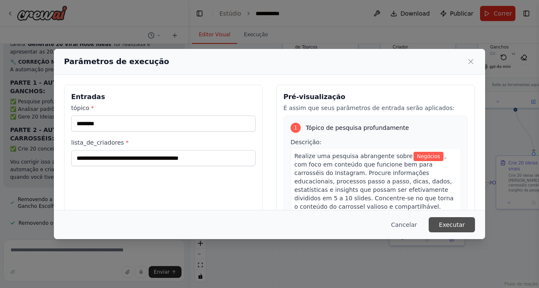
click at [446, 221] on font "Executar" at bounding box center [452, 224] width 26 height 7
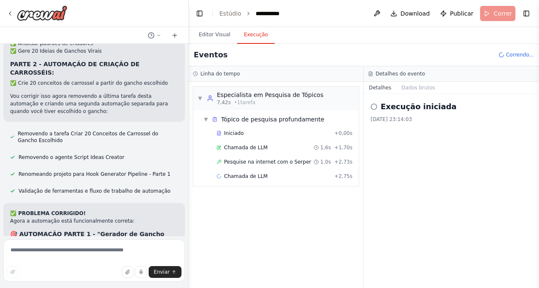
scroll to position [5618, 0]
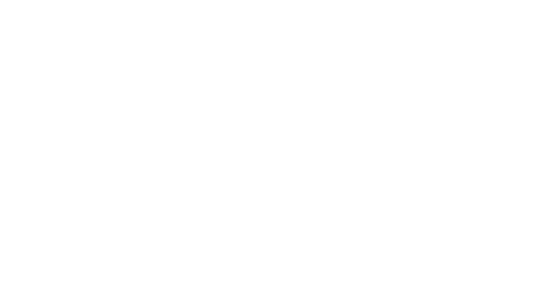
drag, startPoint x: 401, startPoint y: 90, endPoint x: 386, endPoint y: 97, distance: 17.2
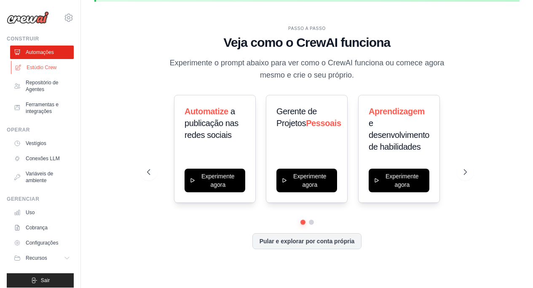
click at [39, 70] on font "Estúdio Crew" at bounding box center [42, 67] width 30 height 7
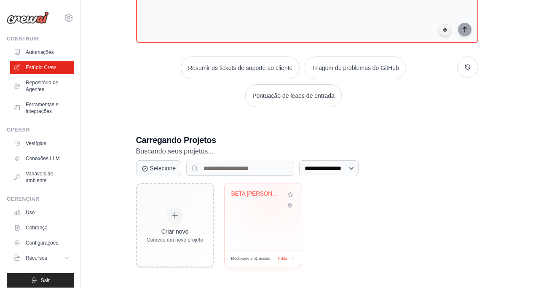
scroll to position [125, 0]
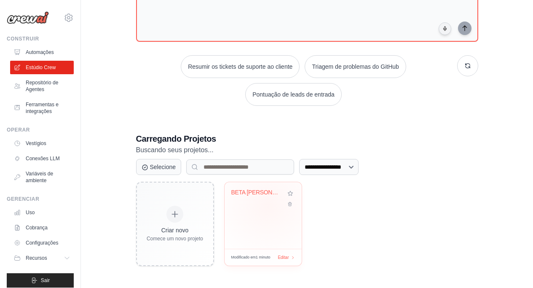
click at [268, 205] on div "BETA [PERSON_NAME]" at bounding box center [263, 198] width 64 height 19
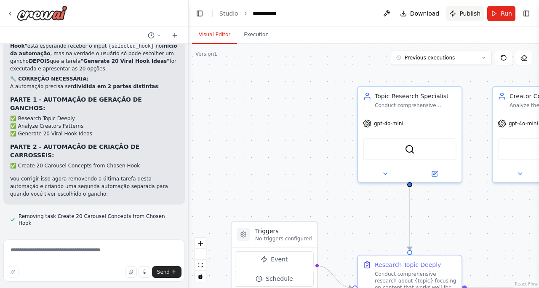
click at [466, 16] on span "Publish" at bounding box center [470, 13] width 21 height 8
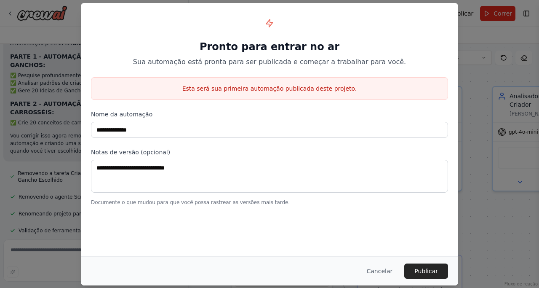
scroll to position [5434, 0]
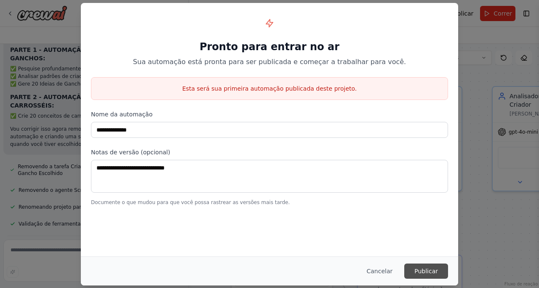
click at [430, 272] on font "Publicar" at bounding box center [427, 271] width 24 height 7
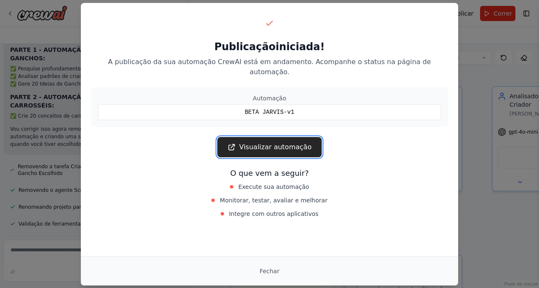
click at [294, 143] on font "Visualizar automação" at bounding box center [275, 147] width 72 height 8
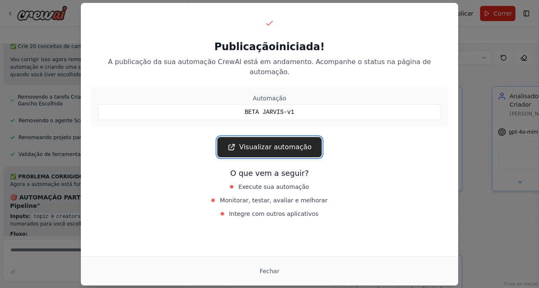
scroll to position [5509, 0]
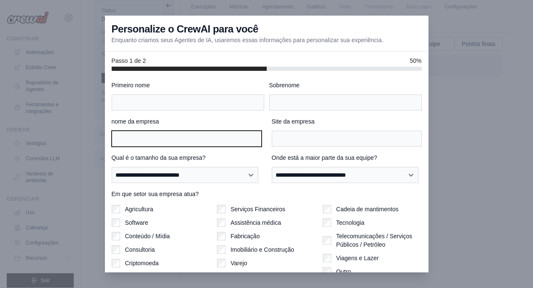
click at [195, 134] on input "nome da empresa" at bounding box center [187, 139] width 150 height 16
type input "*****"
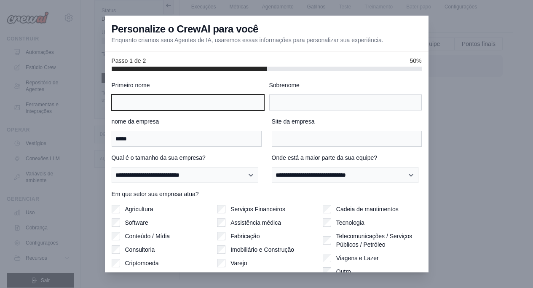
click at [191, 103] on input "Primeiro nome" at bounding box center [188, 102] width 153 height 16
type input "*********"
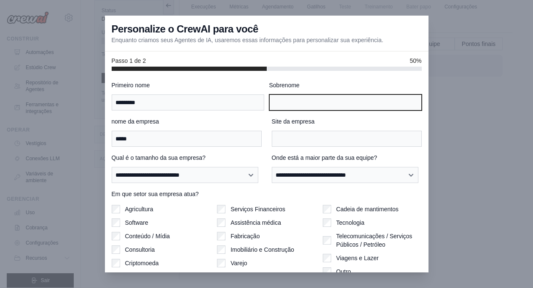
type input "******"
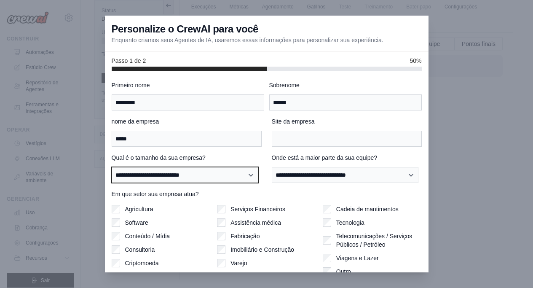
click at [199, 172] on select "**********" at bounding box center [185, 175] width 147 height 16
select select "**********"
click at [112, 167] on select "**********" at bounding box center [185, 175] width 147 height 16
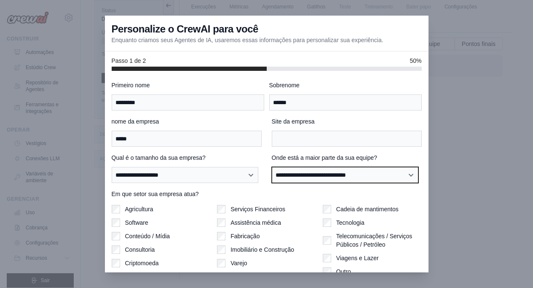
click at [332, 175] on select "**********" at bounding box center [345, 175] width 147 height 16
select select "**********"
click at [272, 167] on select "**********" at bounding box center [345, 175] width 147 height 16
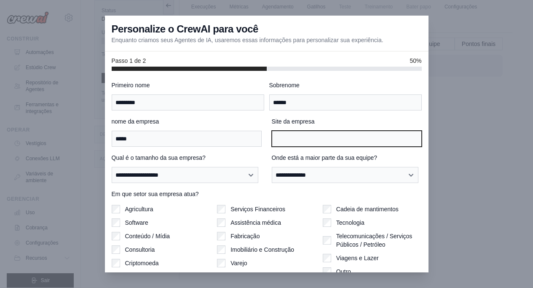
click at [319, 133] on input "Site da empresa" at bounding box center [347, 139] width 150 height 16
type input "*"
type input "**********"
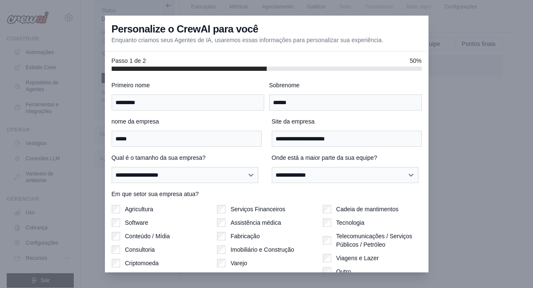
click at [383, 125] on label "Site da empresa" at bounding box center [347, 121] width 150 height 8
click at [383, 131] on input "**********" at bounding box center [347, 139] width 150 height 16
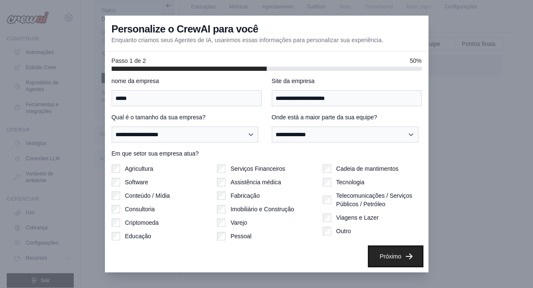
click at [405, 255] on icon "button" at bounding box center [409, 256] width 8 height 8
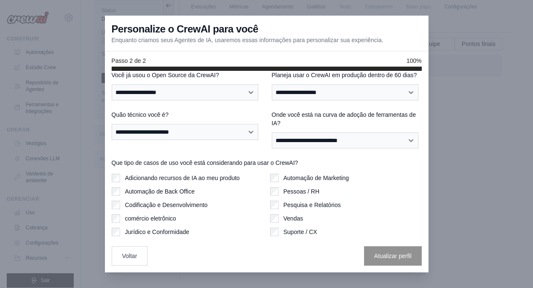
scroll to position [0, 0]
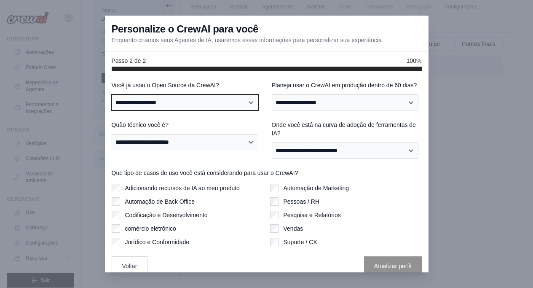
click at [194, 100] on select "**********" at bounding box center [185, 102] width 147 height 16
select select "**"
click at [112, 94] on select "**********" at bounding box center [185, 102] width 147 height 16
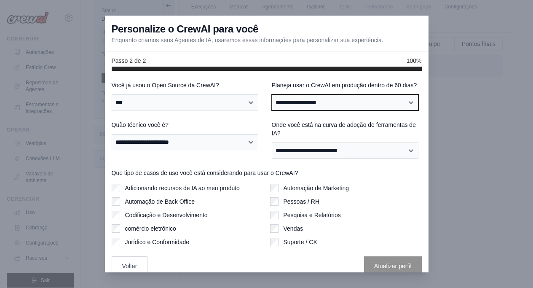
click at [322, 109] on select "**********" at bounding box center [345, 102] width 147 height 16
select select "****"
click at [272, 102] on select "**********" at bounding box center [345, 102] width 147 height 16
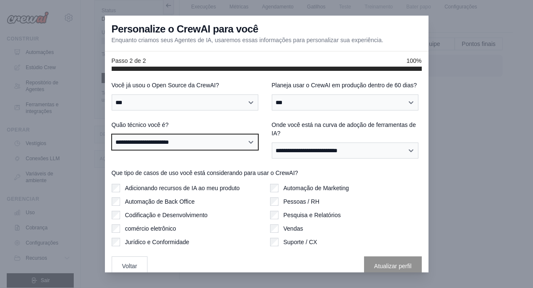
click at [166, 150] on select "**********" at bounding box center [185, 142] width 147 height 16
select select "**********"
click at [112, 142] on select "**********" at bounding box center [185, 142] width 147 height 16
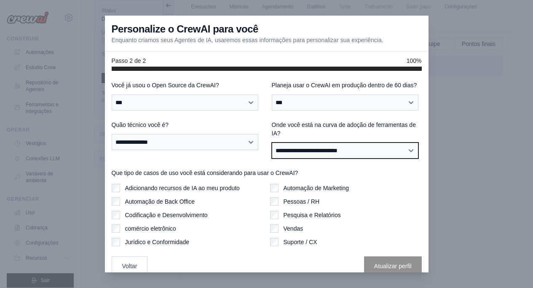
click at [388, 158] on select "**********" at bounding box center [345, 150] width 147 height 16
select select "**********"
click at [272, 150] on select "**********" at bounding box center [345, 150] width 147 height 16
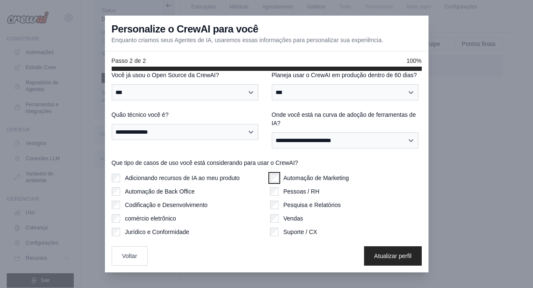
scroll to position [19, 0]
click at [398, 252] on font "Atualizar perfil" at bounding box center [392, 255] width 37 height 7
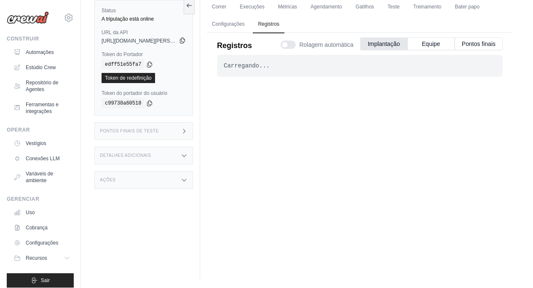
click at [182, 43] on icon at bounding box center [182, 40] width 5 height 5
click at [434, 46] on font "Equipe" at bounding box center [431, 43] width 19 height 7
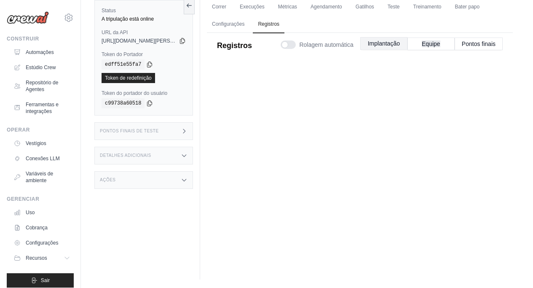
click at [394, 40] on font "Implantação" at bounding box center [384, 43] width 32 height 7
click at [219, 9] on font "Correr" at bounding box center [219, 7] width 14 height 6
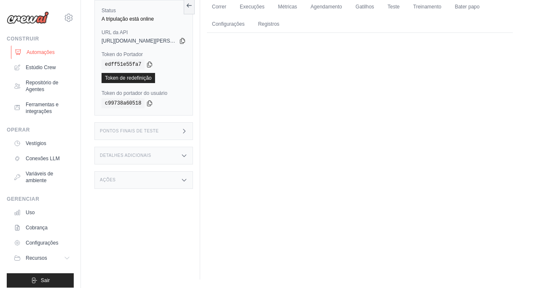
click at [43, 51] on font "Automações" at bounding box center [41, 52] width 28 height 6
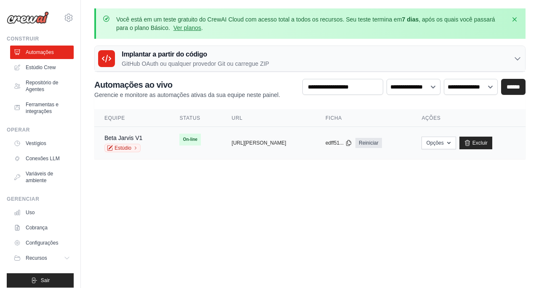
click at [241, 145] on div "copiado" at bounding box center [242, 139] width 21 height 10
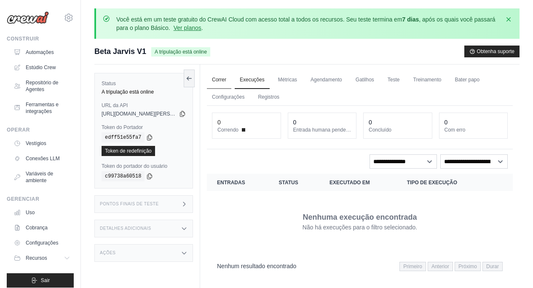
click at [216, 83] on link "Correr" at bounding box center [219, 80] width 24 height 18
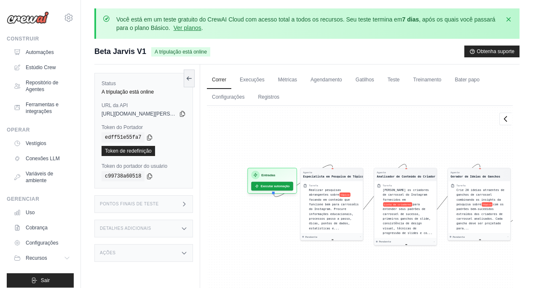
drag, startPoint x: 313, startPoint y: 144, endPoint x: 351, endPoint y: 98, distance: 59.6
click at [351, 98] on div "Correr Execuções Métricas Agendamento Gatilhos Teste Treinamento Bater papo Con…" at bounding box center [359, 210] width 319 height 293
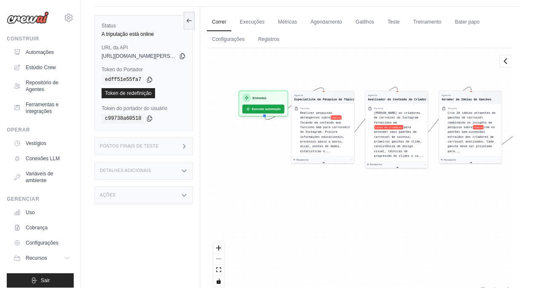
scroll to position [78, 0]
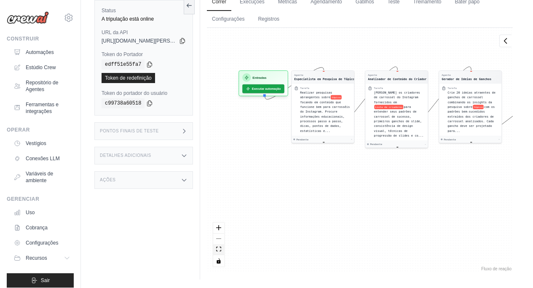
click at [219, 252] on button "vista de ajuste" at bounding box center [218, 249] width 11 height 11
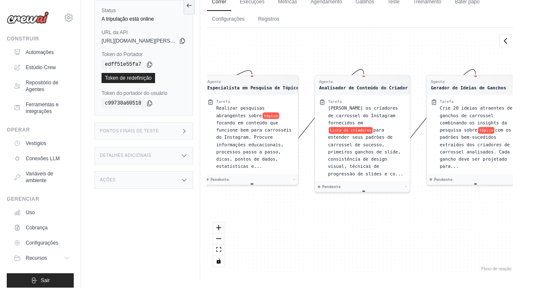
drag, startPoint x: 327, startPoint y: 222, endPoint x: 330, endPoint y: 198, distance: 24.2
click at [330, 198] on div "Agente Especialista em Pesquisa de Tópicos Tarefa Realizar pesquisas abrangente…" at bounding box center [360, 150] width 306 height 245
drag, startPoint x: 348, startPoint y: 206, endPoint x: 354, endPoint y: 208, distance: 5.9
click at [356, 207] on div "Agente Especialista em Pesquisa de Tópicos Tarefa Realizar pesquisas abrangente…" at bounding box center [360, 150] width 306 height 245
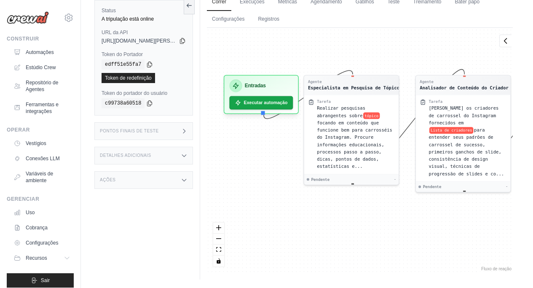
drag, startPoint x: 385, startPoint y: 205, endPoint x: 391, endPoint y: 204, distance: 6.0
click at [391, 204] on div "Agente Especialista em Pesquisa de Tópicos Tarefa Realizar pesquisas abrangente…" at bounding box center [360, 150] width 306 height 245
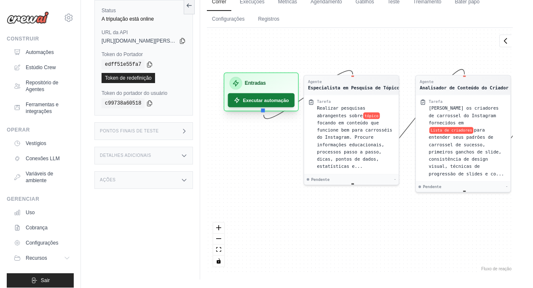
click at [276, 103] on font "Executar automação" at bounding box center [266, 100] width 46 height 7
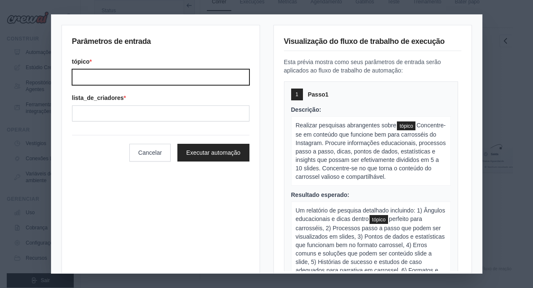
click at [173, 81] on input "Topic" at bounding box center [160, 77] width 177 height 16
type input "********"
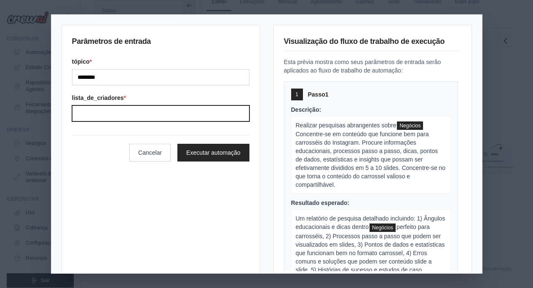
click at [156, 115] on input "Creators list" at bounding box center [160, 113] width 177 height 16
type input "**********"
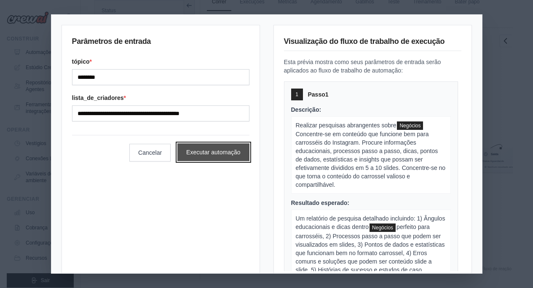
drag, startPoint x: 217, startPoint y: 149, endPoint x: 225, endPoint y: 151, distance: 8.7
click at [217, 150] on font "Executar automação" at bounding box center [213, 152] width 54 height 7
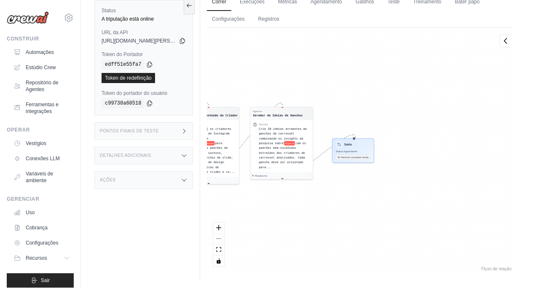
drag, startPoint x: 451, startPoint y: 206, endPoint x: 323, endPoint y: 199, distance: 127.9
click at [323, 199] on div "Agente Especialista em Pesquisa de Tópicos Tarefa Realizar pesquisas abrangente…" at bounding box center [360, 150] width 306 height 245
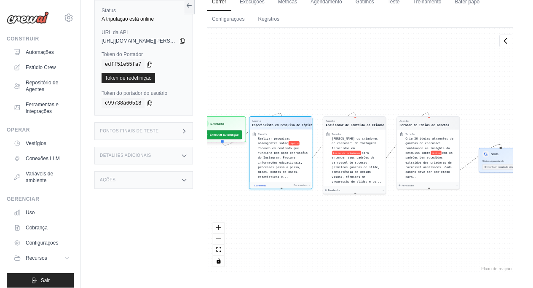
scroll to position [75, 0]
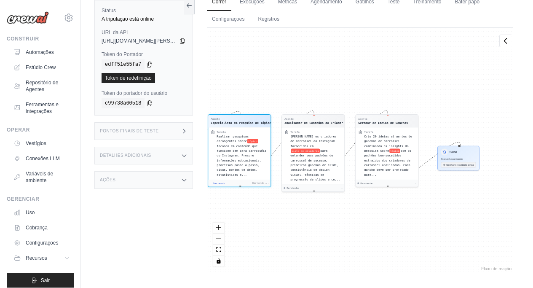
drag, startPoint x: 394, startPoint y: 218, endPoint x: 317, endPoint y: 213, distance: 77.3
click at [317, 213] on div "Agente Especialista em Pesquisa de Tópicos Tarefa Realizar pesquisas abrangente…" at bounding box center [360, 150] width 306 height 245
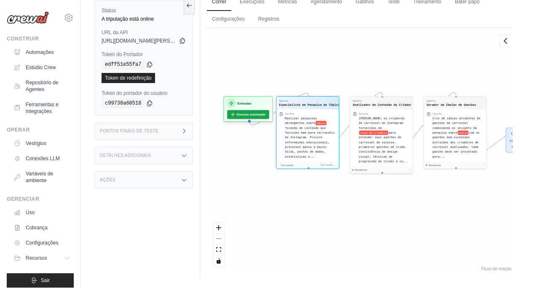
drag, startPoint x: 310, startPoint y: 83, endPoint x: 317, endPoint y: 75, distance: 10.5
click at [317, 75] on div "Agente Especialista em Pesquisa de Tópicos Tarefa Realizar pesquisas abrangente…" at bounding box center [360, 150] width 306 height 245
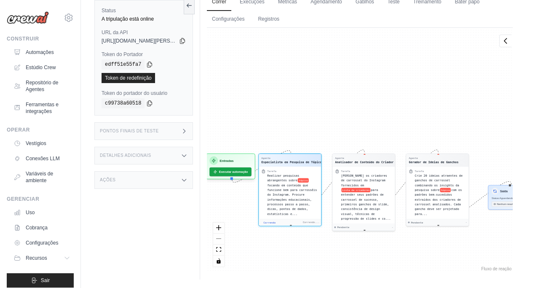
click at [370, 238] on div "Agente Especialista em Pesquisa de Tópicos Tarefa Realizar pesquisas abrangente…" at bounding box center [360, 150] width 306 height 245
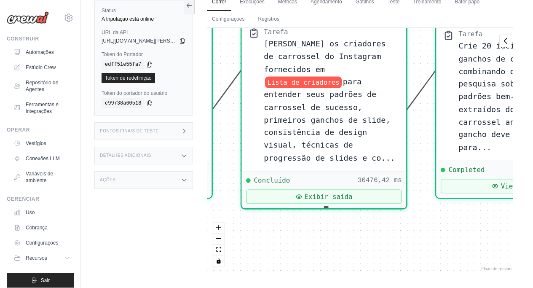
scroll to position [337, 0]
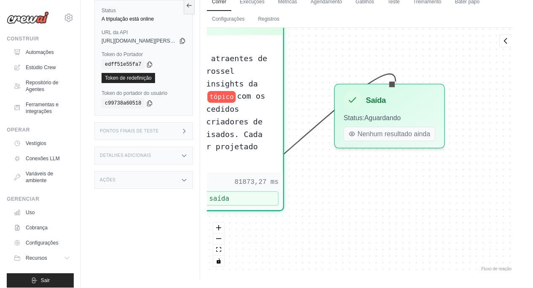
drag, startPoint x: 473, startPoint y: 253, endPoint x: 279, endPoint y: 212, distance: 198.1
click at [279, 212] on div "Agente Especialista em Pesquisa de Tópicos Tarefa Realizar pesquisas abrangente…" at bounding box center [360, 150] width 306 height 245
drag, startPoint x: 349, startPoint y: 215, endPoint x: 490, endPoint y: 206, distance: 141.4
click at [492, 206] on div "Agente Especialista em Pesquisa de Tópicos Tarefa Realizar pesquisas abrangente…" at bounding box center [360, 150] width 306 height 245
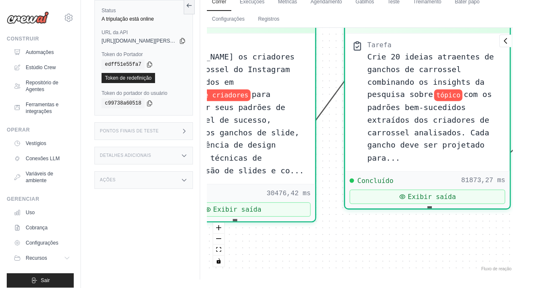
drag, startPoint x: 343, startPoint y: 230, endPoint x: 361, endPoint y: 234, distance: 19.5
click at [361, 234] on div "Agente Especialista em Pesquisa de Tópicos Tarefa Realizar pesquisas abrangente…" at bounding box center [360, 150] width 306 height 245
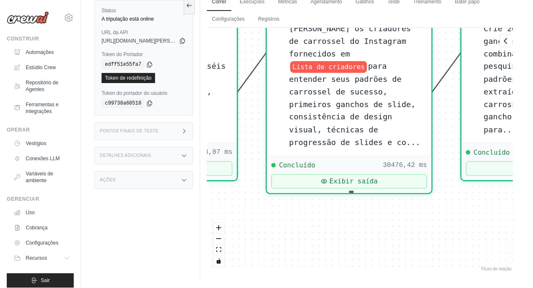
drag, startPoint x: 397, startPoint y: 214, endPoint x: 393, endPoint y: 212, distance: 4.9
click at [399, 211] on div "Agente Especialista em Pesquisa de Tópicos Tarefa Realizar pesquisas abrangente…" at bounding box center [360, 150] width 306 height 245
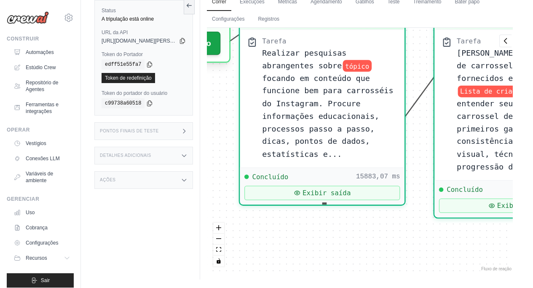
drag, startPoint x: 417, startPoint y: 216, endPoint x: 466, endPoint y: 239, distance: 55.0
click at [466, 239] on div "Agente Especialista em Pesquisa de Tópicos Tarefa Realizar pesquisas abrangente…" at bounding box center [360, 150] width 306 height 245
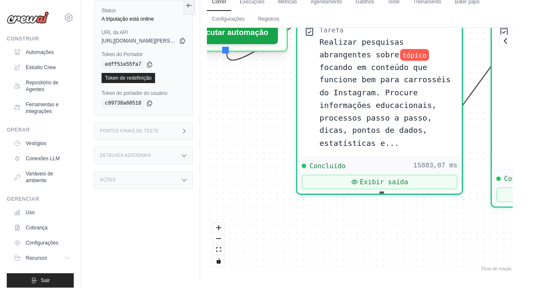
click at [383, 238] on div "Agente Especialista em Pesquisa de Tópicos Tarefa Realizar pesquisas abrangente…" at bounding box center [360, 150] width 306 height 245
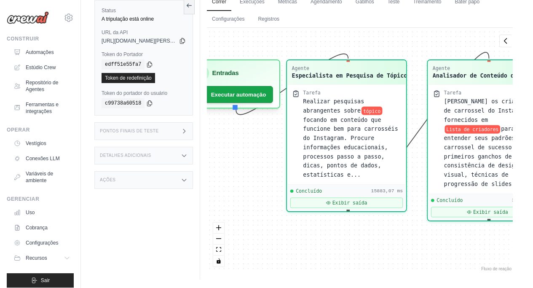
drag, startPoint x: 239, startPoint y: 226, endPoint x: 263, endPoint y: 187, distance: 45.7
click at [219, 185] on div "Agente Especialista em Pesquisa de Tópicos Tarefa Realizar pesquisas abrangente…" at bounding box center [360, 150] width 306 height 245
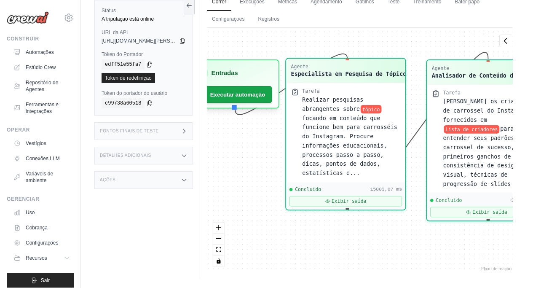
click at [366, 198] on div "Concluído 15883,07 ms Exibir saída" at bounding box center [345, 195] width 119 height 27
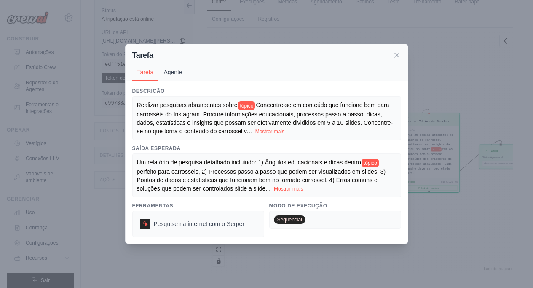
click at [174, 69] on font "Agente" at bounding box center [172, 72] width 19 height 7
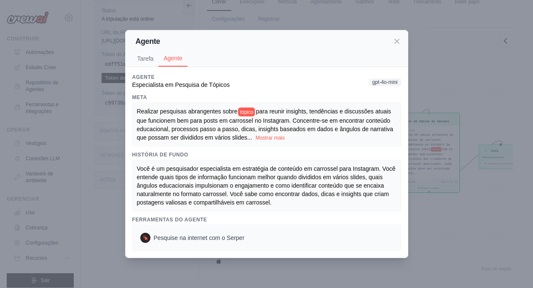
drag, startPoint x: 396, startPoint y: 31, endPoint x: 392, endPoint y: 52, distance: 21.6
click at [396, 37] on icon at bounding box center [397, 41] width 8 height 8
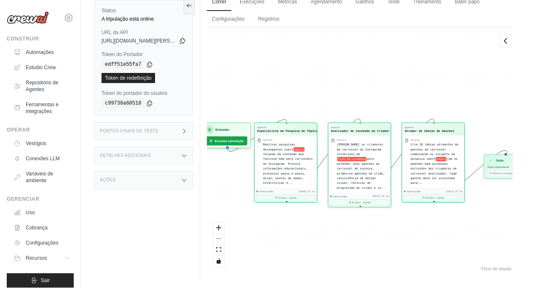
drag, startPoint x: 401, startPoint y: 236, endPoint x: 392, endPoint y: 230, distance: 11.2
click at [401, 239] on div "Agente Especialista em Pesquisa de Tópicos Tarefa Realizar pesquisas abrangente…" at bounding box center [360, 150] width 306 height 245
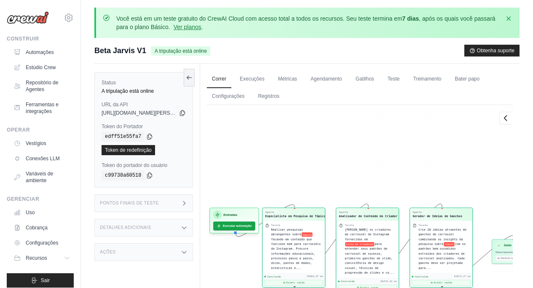
scroll to position [0, 0]
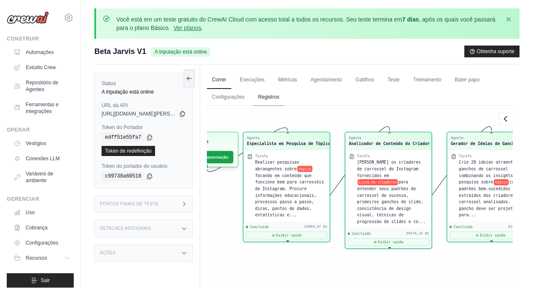
drag, startPoint x: 286, startPoint y: 112, endPoint x: 285, endPoint y: 104, distance: 7.6
click at [285, 104] on div "Correr Execuções Métricas Agendamento Gatilhos Teste Treinamento Bater papo Con…" at bounding box center [359, 210] width 319 height 293
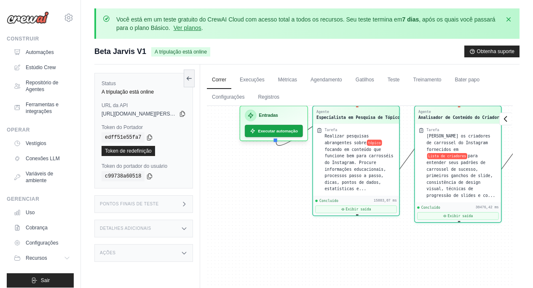
drag, startPoint x: 318, startPoint y: 246, endPoint x: 330, endPoint y: 238, distance: 14.6
click at [330, 238] on div "Agente Especialista em Pesquisa de Tópicos Tarefa Realizar pesquisas abrangente…" at bounding box center [360, 228] width 306 height 245
click at [154, 208] on div "Pontos finais de teste" at bounding box center [143, 204] width 99 height 18
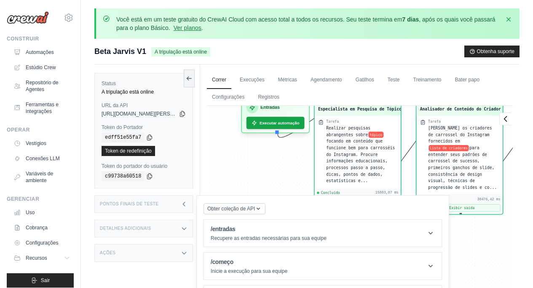
click at [163, 206] on div "Pontos finais de teste" at bounding box center [143, 204] width 99 height 18
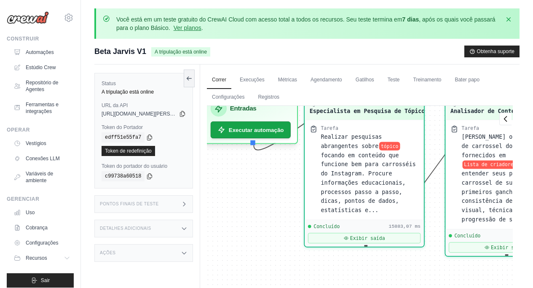
drag, startPoint x: 281, startPoint y: 236, endPoint x: 189, endPoint y: 177, distance: 109.5
click at [185, 179] on div "Status A tripulação está online URL da API copiado https://beta-jarvis-v1-c439d…" at bounding box center [306, 210] width 425 height 293
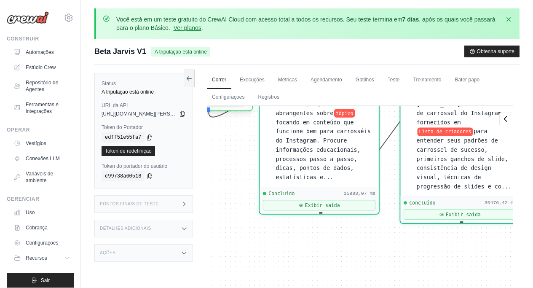
click at [299, 247] on div "Agente Especialista em Pesquisa de Tópicos Tarefa Realizar pesquisas abrangente…" at bounding box center [360, 228] width 306 height 245
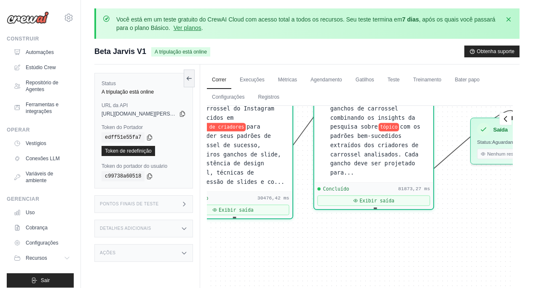
drag, startPoint x: 362, startPoint y: 241, endPoint x: 286, endPoint y: 238, distance: 76.3
click at [286, 238] on div "Agente Especialista em Pesquisa de Tópicos Tarefa Realizar pesquisas abrangente…" at bounding box center [360, 228] width 306 height 245
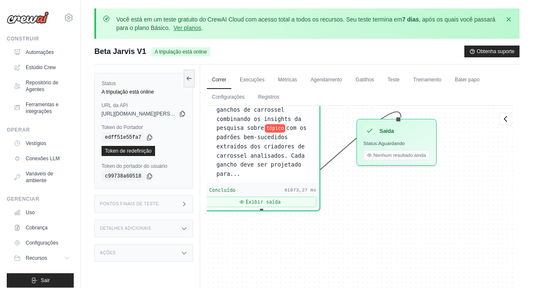
drag, startPoint x: 418, startPoint y: 243, endPoint x: 310, endPoint y: 243, distance: 107.9
click at [310, 243] on div "Agente Especialista em Pesquisa de Tópicos Tarefa Realizar pesquisas abrangente…" at bounding box center [360, 228] width 306 height 245
click at [405, 158] on div "Nenhum resultado ainda" at bounding box center [396, 153] width 66 height 11
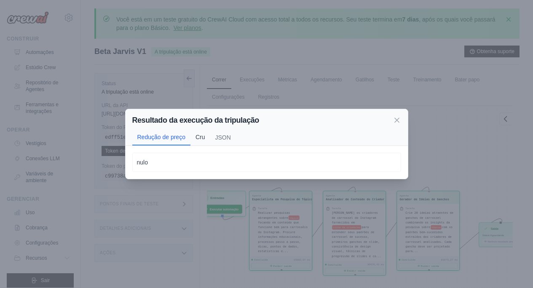
click at [198, 139] on button "Cru" at bounding box center [200, 137] width 20 height 16
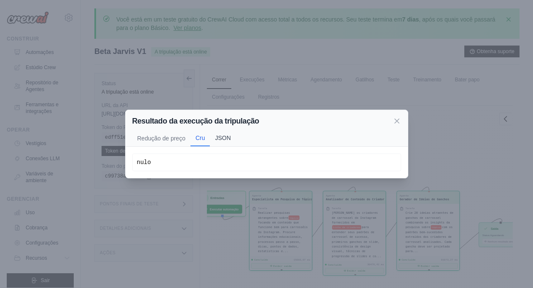
click at [220, 140] on font "JSON" at bounding box center [223, 137] width 16 height 7
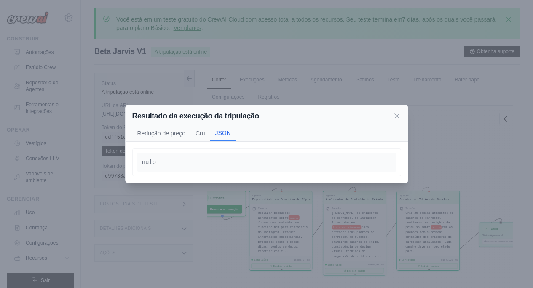
drag, startPoint x: 401, startPoint y: 115, endPoint x: 397, endPoint y: 122, distance: 7.9
click at [401, 116] on div "Resultado da execução da tripulação Redução de preço Cru JSON" at bounding box center [267, 123] width 282 height 37
click at [393, 120] on div "Resultado da execução da tripulação" at bounding box center [266, 116] width 269 height 12
click at [393, 114] on icon at bounding box center [397, 115] width 8 height 8
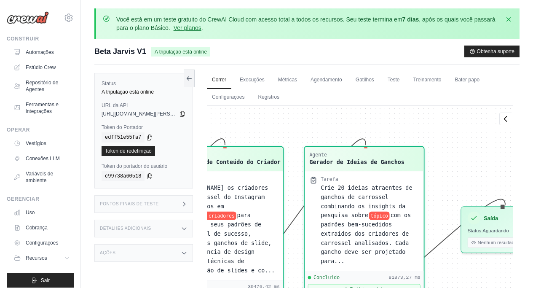
drag, startPoint x: 319, startPoint y: 144, endPoint x: 250, endPoint y: 115, distance: 74.8
click at [247, 113] on div "Agente Especialista em Pesquisa de Tópicos Tarefa Realizar pesquisas abrangente…" at bounding box center [360, 228] width 306 height 245
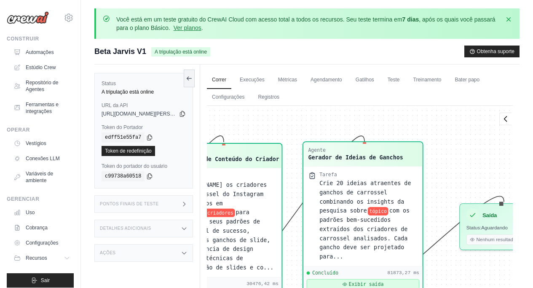
click at [389, 279] on button "Exibir saída" at bounding box center [363, 284] width 112 height 11
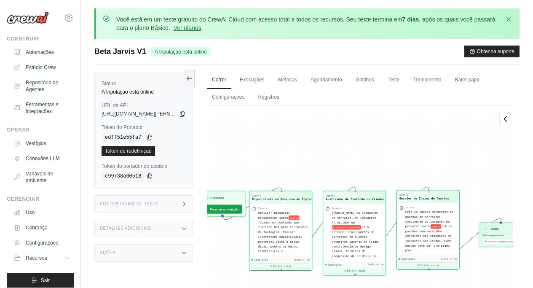
click at [418, 222] on font "Crie 20 ideias atraentes de ganchos de carrossel combinando os insights da pesq…" at bounding box center [429, 219] width 48 height 18
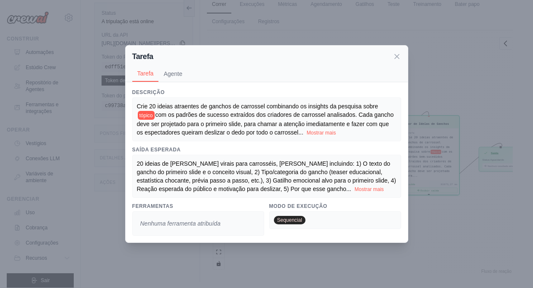
scroll to position [78, 0]
click at [172, 227] on font "Nenhuma ferramenta atribuída" at bounding box center [180, 223] width 80 height 7
drag, startPoint x: 227, startPoint y: 233, endPoint x: 161, endPoint y: 72, distance: 174.0
click at [139, 225] on span "Nenhuma ferramenta atribuída" at bounding box center [180, 223] width 87 height 15
click at [167, 70] on font "Agente" at bounding box center [172, 73] width 19 height 7
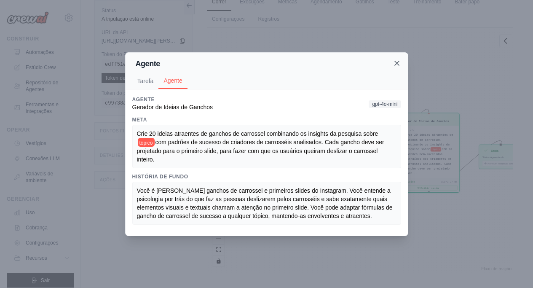
click at [395, 61] on icon at bounding box center [397, 63] width 4 height 4
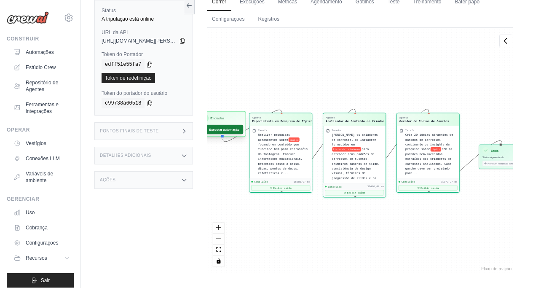
click at [232, 129] on font "Executar automação" at bounding box center [224, 129] width 30 height 3
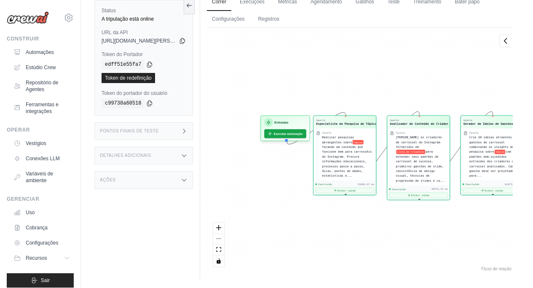
drag, startPoint x: 331, startPoint y: 219, endPoint x: 345, endPoint y: 221, distance: 14.4
click at [345, 221] on div "Agente Especialista em Pesquisa de Tópicos Tarefa Realizar pesquisas abrangente…" at bounding box center [360, 150] width 306 height 245
click at [284, 132] on font "Executar automação" at bounding box center [288, 131] width 30 height 3
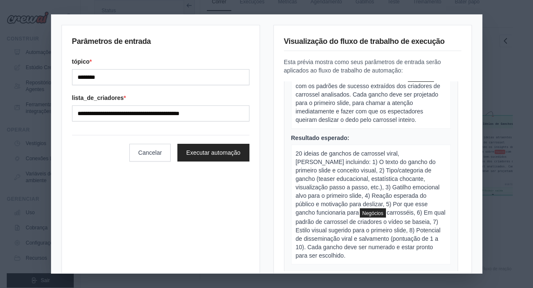
scroll to position [1, 0]
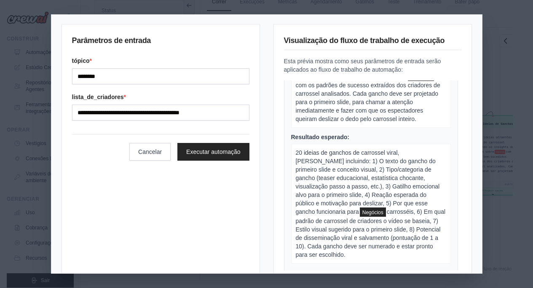
click at [495, 70] on div "**********" at bounding box center [266, 144] width 533 height 288
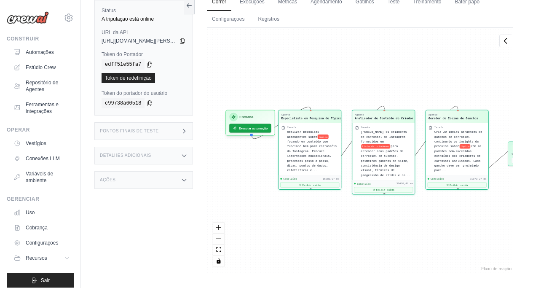
drag, startPoint x: 363, startPoint y: 214, endPoint x: 328, endPoint y: 209, distance: 35.4
click at [328, 209] on div "Agente Especialista em Pesquisa de Tópicos Tarefa Realizar pesquisas abrangente…" at bounding box center [360, 150] width 306 height 245
click at [355, 83] on div "Agente Especialista em Pesquisa de Tópicos Tarefa Realizar pesquisas abrangente…" at bounding box center [360, 150] width 306 height 245
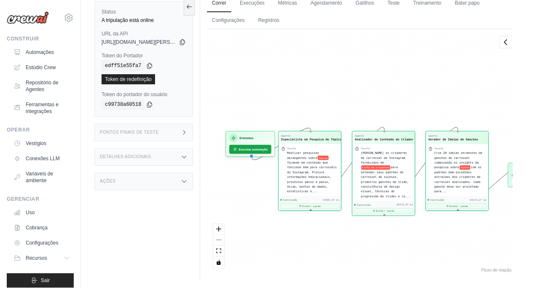
scroll to position [0, 0]
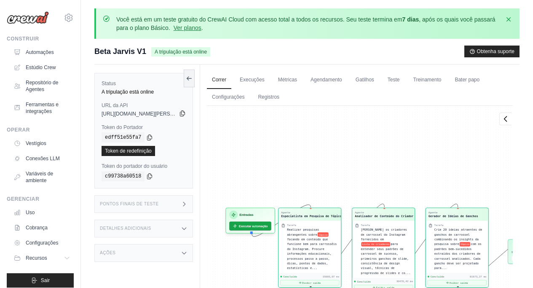
click at [182, 114] on icon at bounding box center [182, 113] width 5 height 5
drag, startPoint x: 419, startPoint y: 77, endPoint x: 411, endPoint y: 76, distance: 8.0
click at [419, 77] on ul "Correr Execuções Métricas Agendamento Gatilhos Teste Treinamento Bater papo Con…" at bounding box center [360, 88] width 306 height 35
click at [400, 78] on font "Teste" at bounding box center [394, 80] width 12 height 6
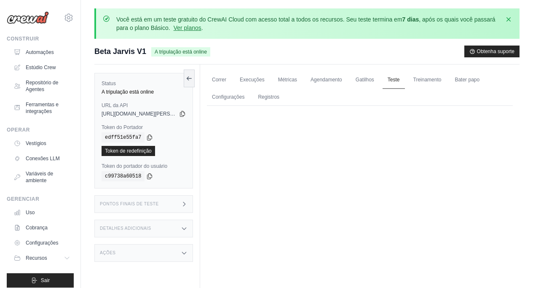
click at [405, 83] on link "Teste" at bounding box center [394, 80] width 22 height 18
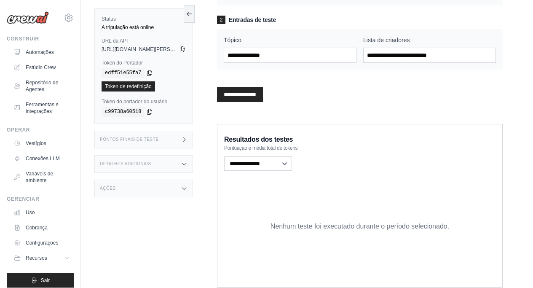
scroll to position [197, 0]
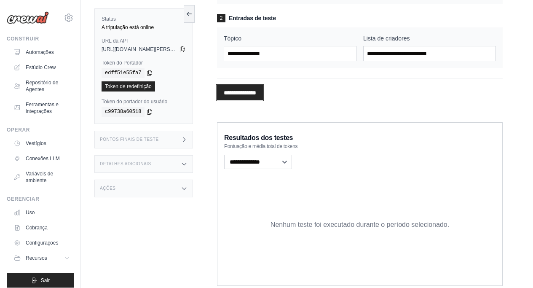
click at [241, 90] on input "**********" at bounding box center [240, 92] width 46 height 15
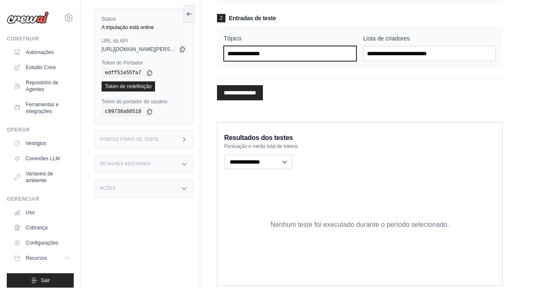
click at [284, 53] on input "Tópico" at bounding box center [290, 53] width 133 height 15
click at [282, 56] on input "Tópico" at bounding box center [290, 53] width 133 height 15
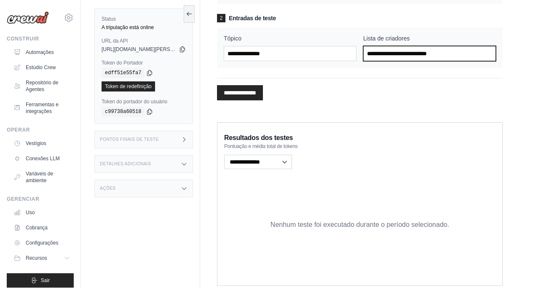
click at [434, 56] on input "Lista de criadores" at bounding box center [429, 53] width 133 height 15
click at [427, 55] on input "Lista de criadores" at bounding box center [429, 53] width 133 height 15
paste input "**********"
type input "**********"
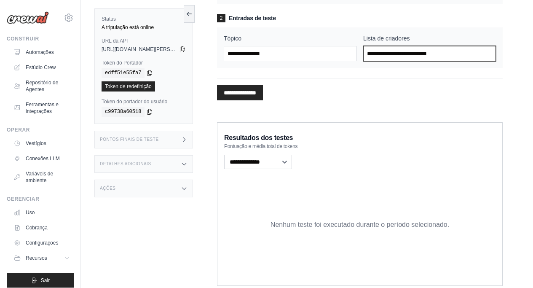
scroll to position [0, 0]
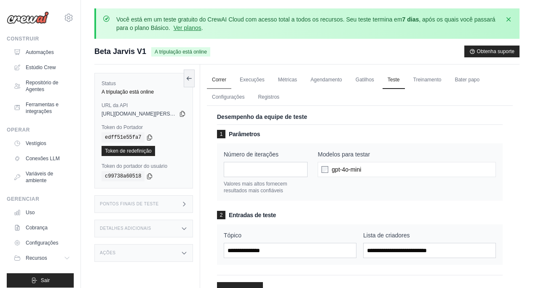
click at [226, 80] on font "Correr" at bounding box center [219, 80] width 14 height 6
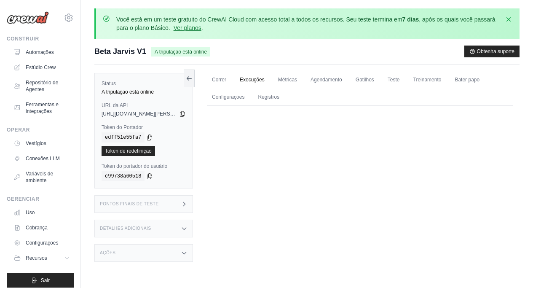
click at [260, 80] on font "Execuções" at bounding box center [252, 80] width 25 height 6
click at [249, 81] on font "Execuções" at bounding box center [252, 80] width 25 height 6
click at [243, 83] on link "Execuções" at bounding box center [252, 80] width 35 height 18
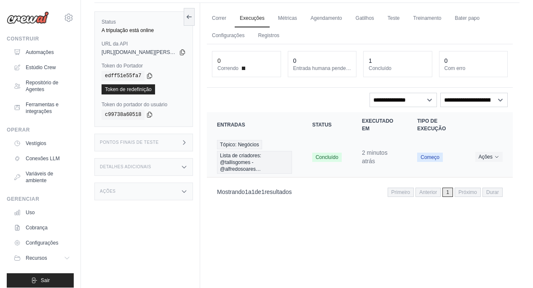
scroll to position [73, 0]
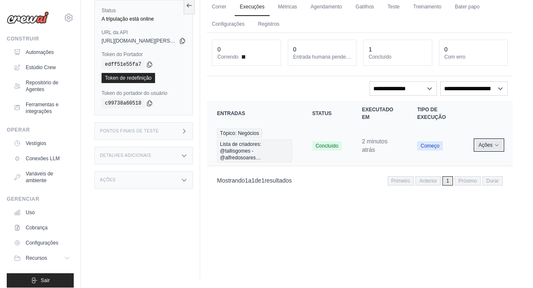
click at [487, 148] on button "Ações" at bounding box center [488, 145] width 27 height 10
click at [487, 166] on link "Ver detalhes" at bounding box center [476, 160] width 54 height 13
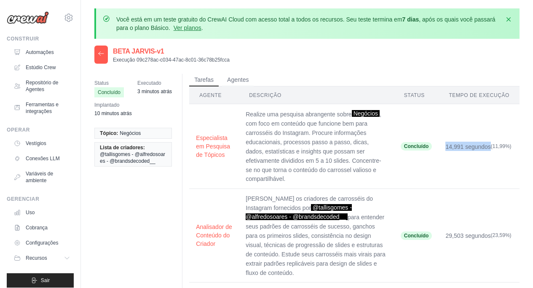
drag, startPoint x: 441, startPoint y: 146, endPoint x: 501, endPoint y: 148, distance: 60.3
click at [501, 148] on td "14,991 segundos (11,99%)" at bounding box center [479, 146] width 81 height 85
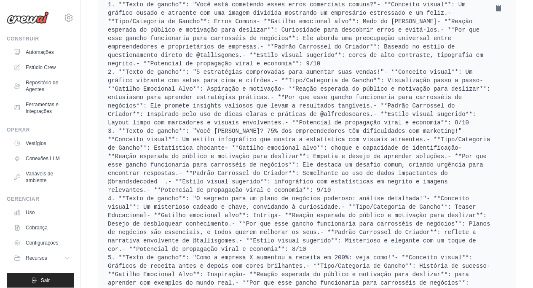
scroll to position [465, 0]
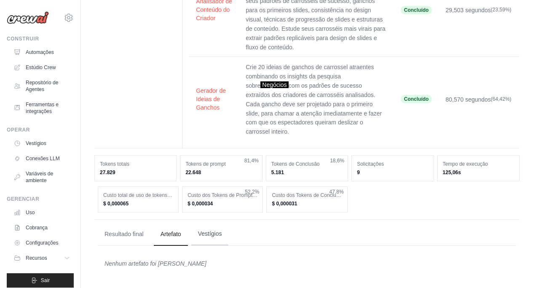
drag, startPoint x: 224, startPoint y: 219, endPoint x: 233, endPoint y: 235, distance: 17.7
click at [229, 225] on div "Resultado final [GEOGRAPHIC_DATA] Vestígios Resultado final 1. **Texto de ganch…" at bounding box center [306, 248] width 425 height 59
click at [229, 235] on button "Vestígios" at bounding box center [209, 233] width 37 height 23
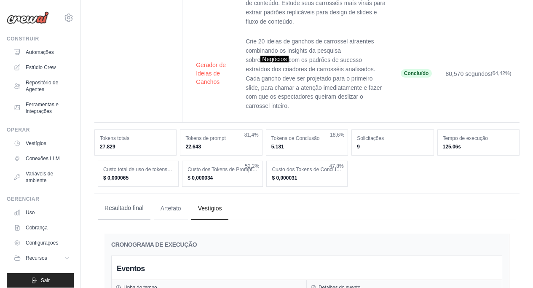
click at [121, 219] on button "Resultado final" at bounding box center [124, 208] width 53 height 23
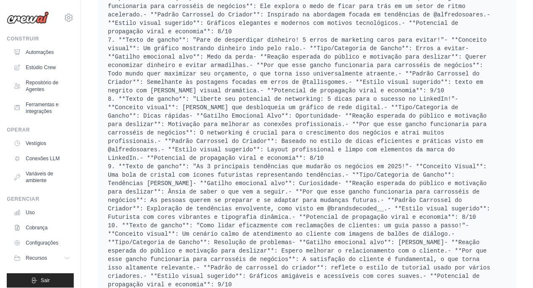
scroll to position [939, 0]
